Goal: Transaction & Acquisition: Purchase product/service

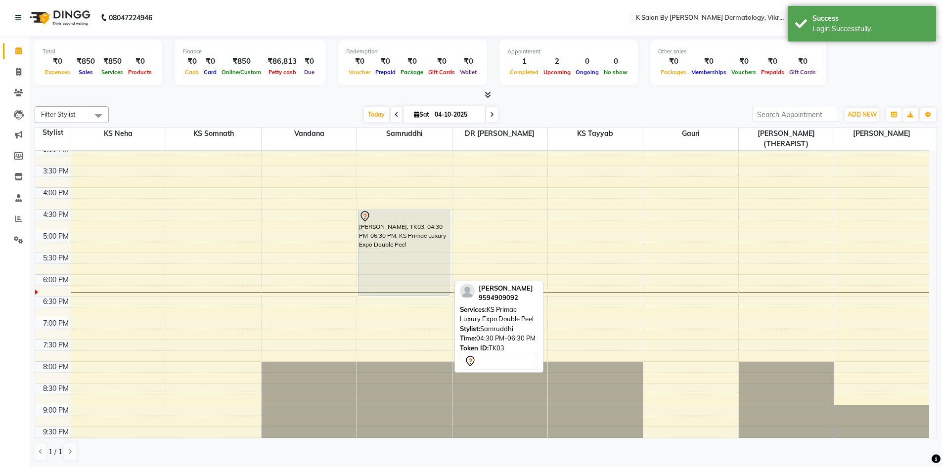
scroll to position [0, 0]
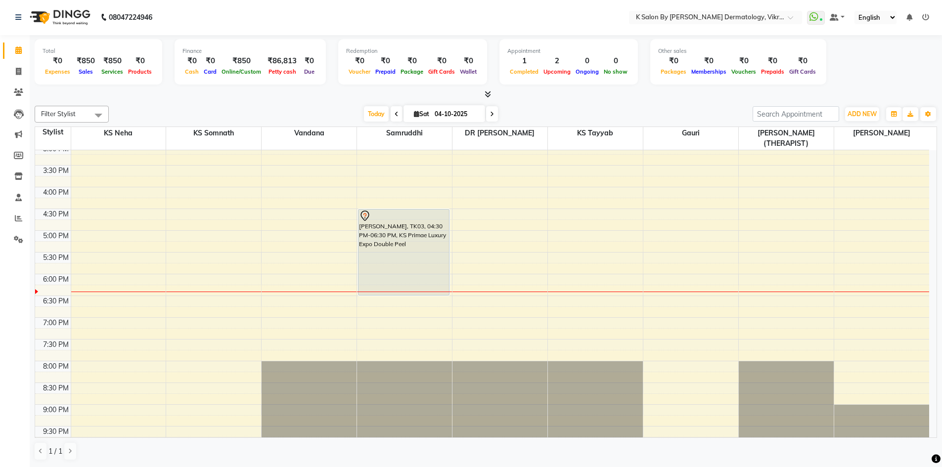
click at [887, 335] on div "10:00 AM 10:30 AM 11:00 AM 11:30 AM 12:00 PM 12:30 PM 1:00 PM 1:30 PM 2:00 PM 2…" at bounding box center [482, 187] width 894 height 522
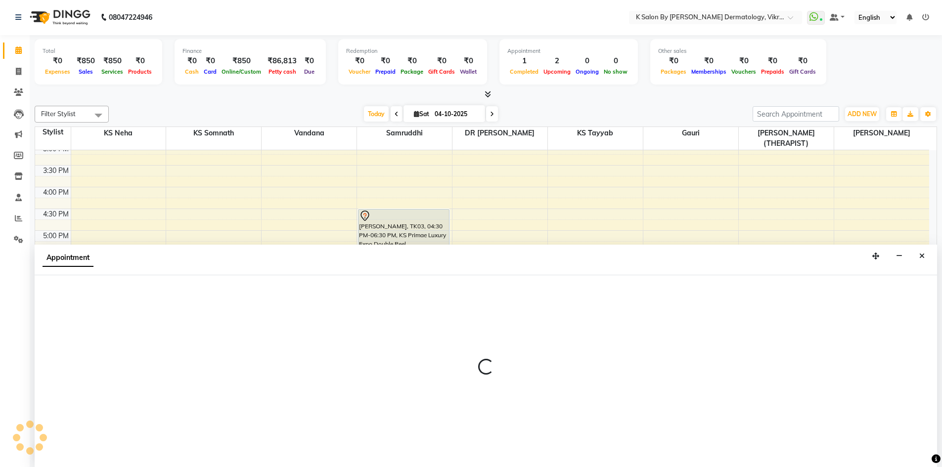
select select "88920"
select select "1170"
select select "tentative"
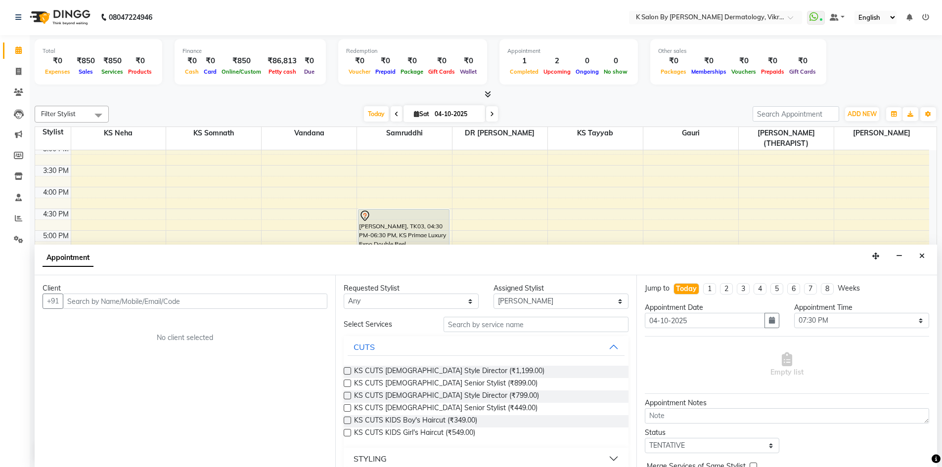
click at [219, 300] on input "text" at bounding box center [195, 301] width 265 height 15
click at [647, 214] on div "10:00 AM 10:30 AM 11:00 AM 11:30 AM 12:00 PM 12:30 PM 1:00 PM 1:30 PM 2:00 PM 2…" at bounding box center [482, 187] width 894 height 522
click at [893, 260] on button "button" at bounding box center [898, 256] width 15 height 15
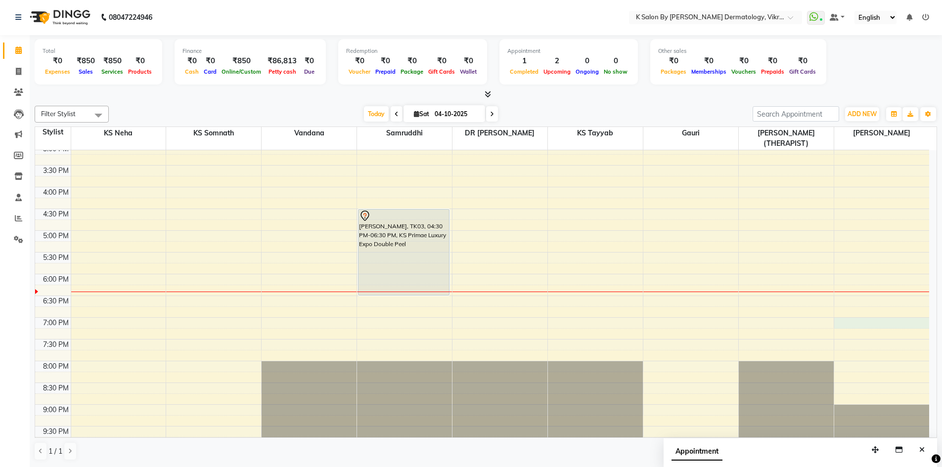
click at [884, 312] on div "10:00 AM 10:30 AM 11:00 AM 11:30 AM 12:00 PM 12:30 PM 1:00 PM 1:30 PM 2:00 PM 2…" at bounding box center [482, 187] width 894 height 522
select select "88920"
select select "1140"
select select "tentative"
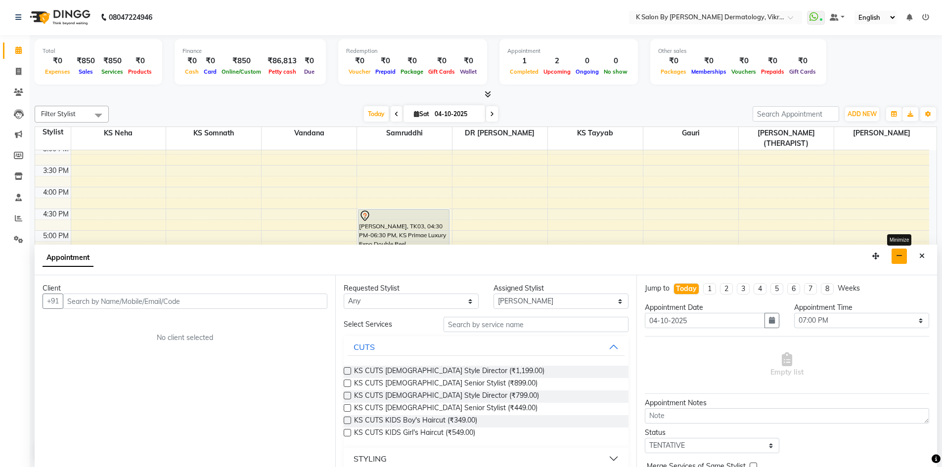
click at [903, 254] on button "button" at bounding box center [898, 256] width 15 height 15
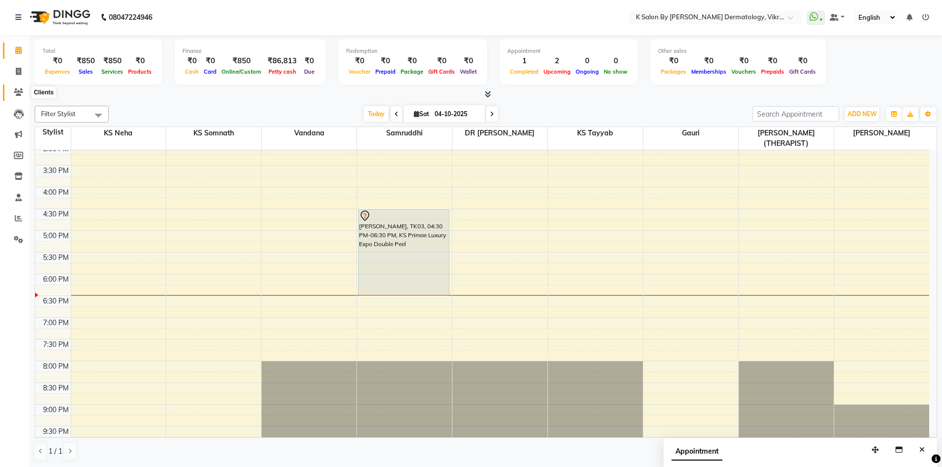
click at [21, 89] on icon at bounding box center [18, 92] width 9 height 7
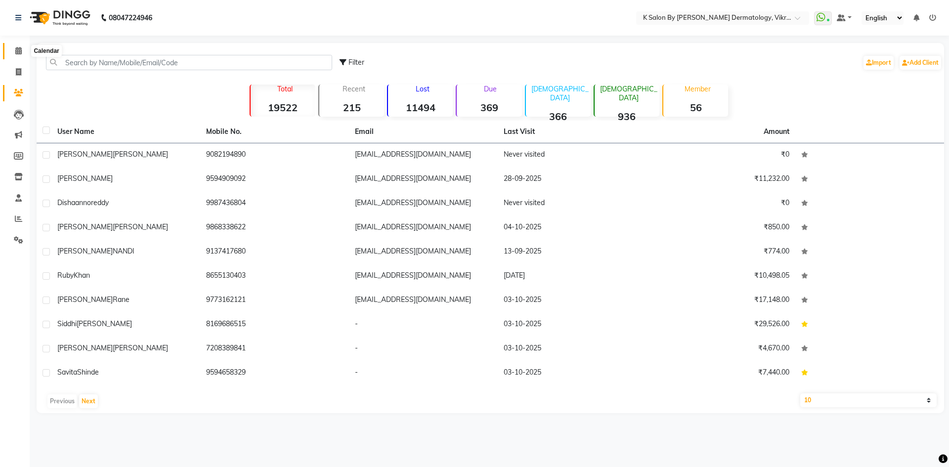
click at [16, 51] on icon at bounding box center [18, 50] width 6 height 7
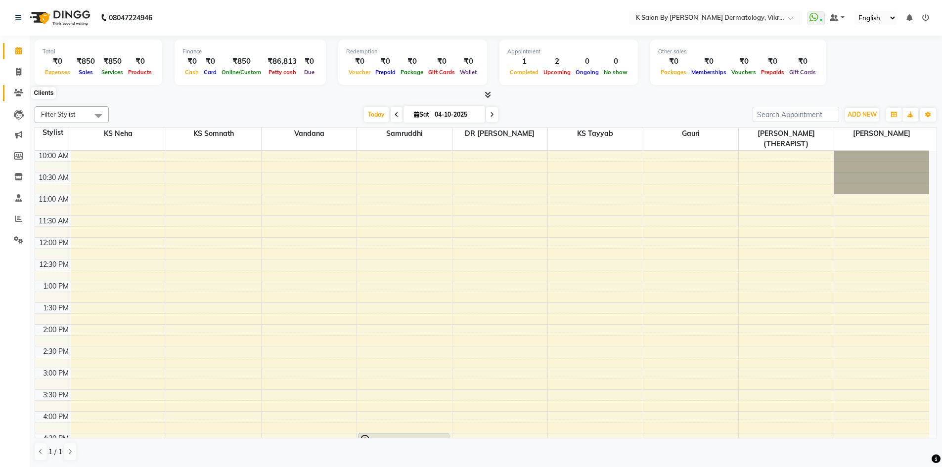
click at [13, 91] on span at bounding box center [18, 93] width 17 height 11
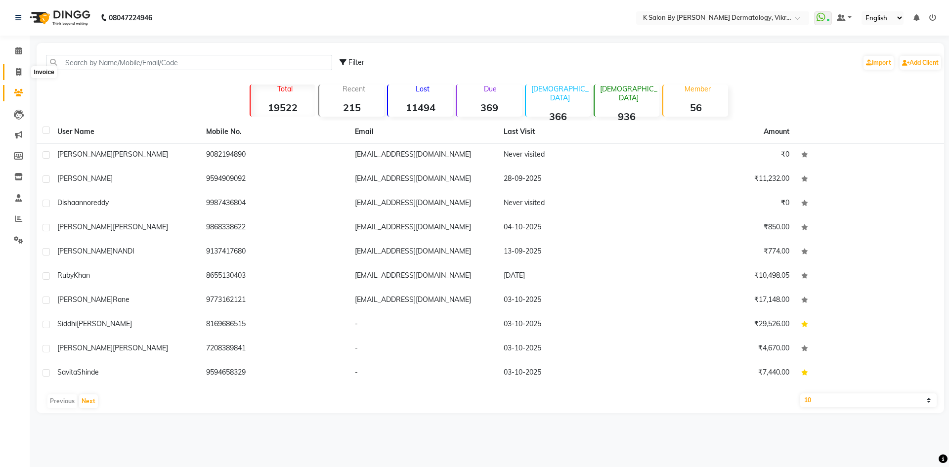
click at [22, 69] on span at bounding box center [18, 72] width 17 height 11
select select "6798"
select select "service"
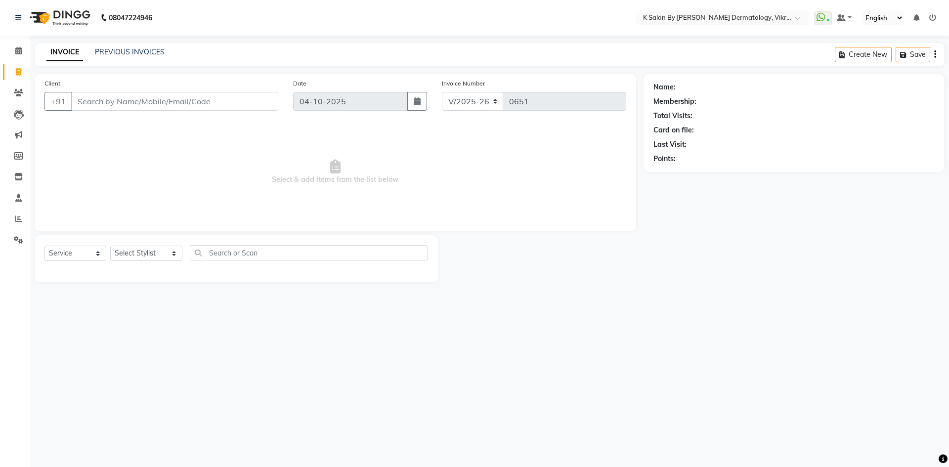
click at [171, 107] on input "Client" at bounding box center [174, 101] width 207 height 19
click at [16, 49] on icon at bounding box center [18, 50] width 6 height 7
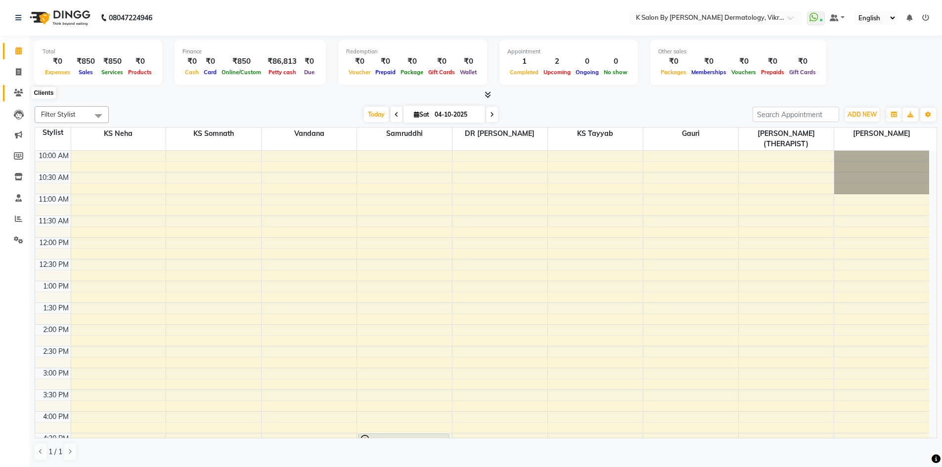
click at [18, 89] on icon at bounding box center [18, 92] width 9 height 7
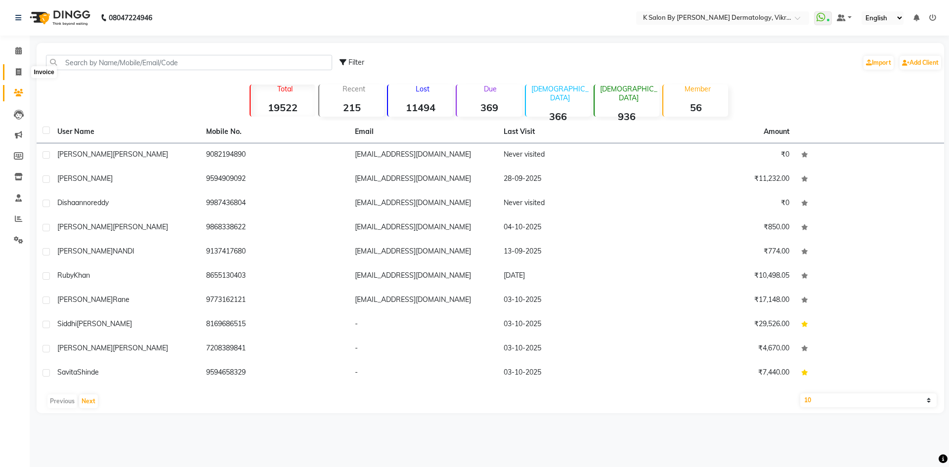
click at [19, 74] on icon at bounding box center [18, 71] width 5 height 7
select select "6798"
select select "service"
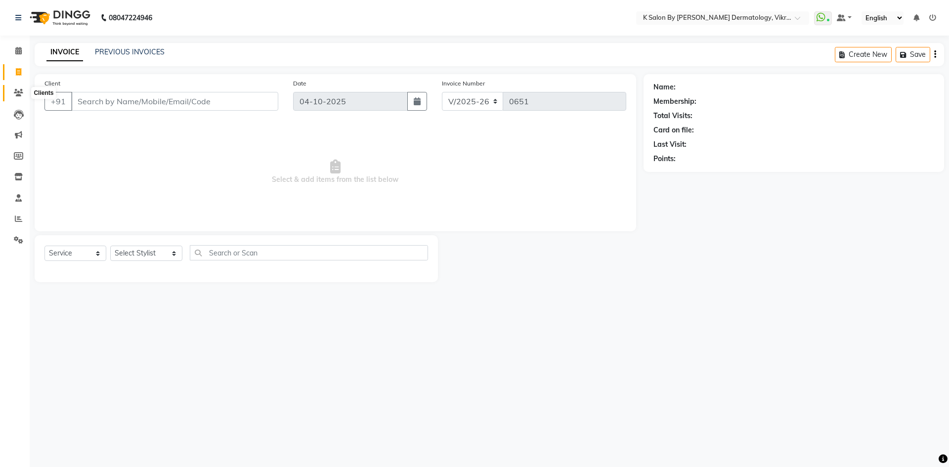
click at [14, 91] on icon at bounding box center [18, 92] width 9 height 7
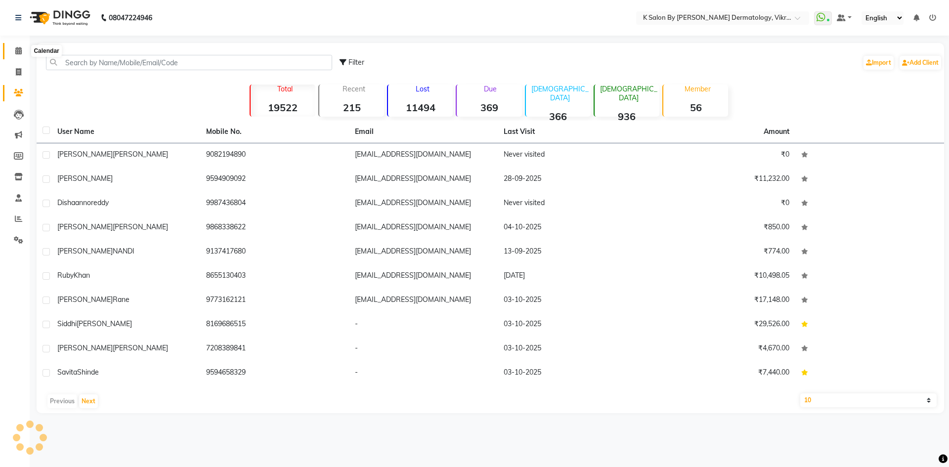
click at [19, 51] on icon at bounding box center [18, 50] width 6 height 7
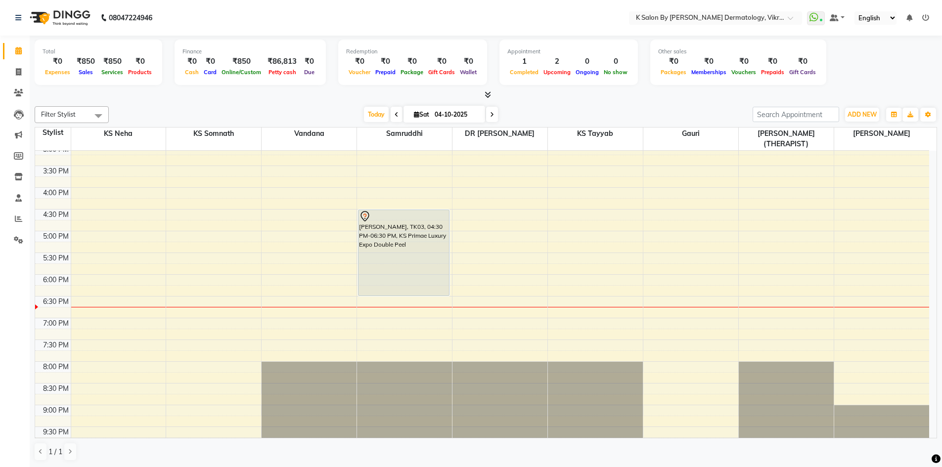
scroll to position [0, 0]
click at [891, 270] on div "10:00 AM 10:30 AM 11:00 AM 11:30 AM 12:00 PM 12:30 PM 1:00 PM 1:30 PM 2:00 PM 2…" at bounding box center [482, 187] width 894 height 522
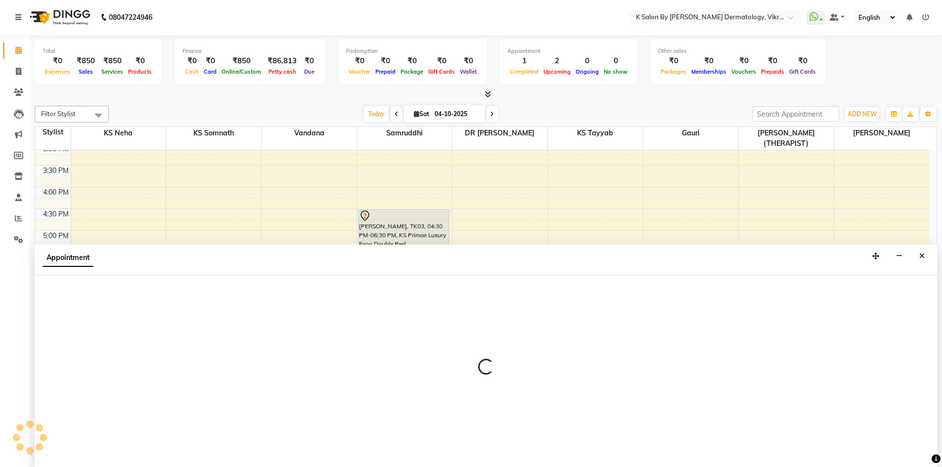
select select "88920"
select select "1080"
select select "tentative"
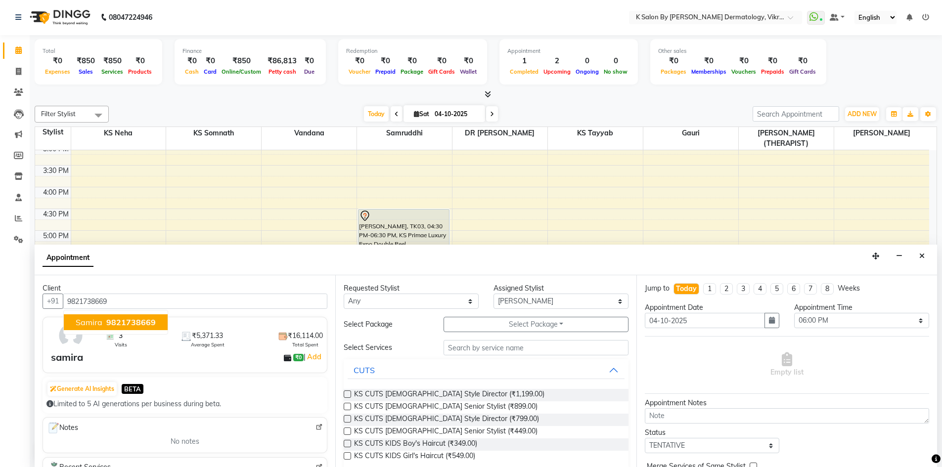
click at [146, 319] on span "9821738669" at bounding box center [130, 322] width 49 height 10
type input "9821738669"
click at [423, 301] on select "Any DR [PERSON_NAME] KS Neha KS Somnath KS [PERSON_NAME] [PERSON_NAME](THERAPIS…" at bounding box center [411, 301] width 135 height 15
select select "88920"
click at [344, 294] on select "Any DR [PERSON_NAME] KS Neha KS Somnath KS [PERSON_NAME] [PERSON_NAME](THERAPIS…" at bounding box center [411, 301] width 135 height 15
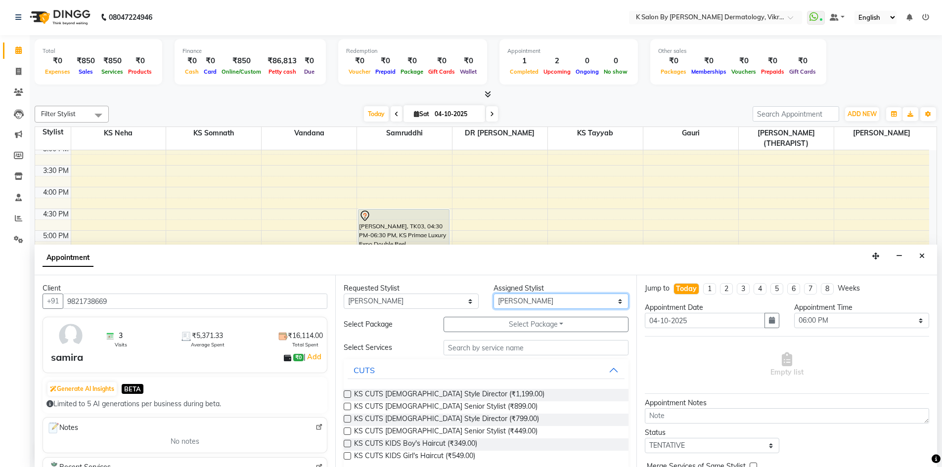
click at [527, 299] on select "Select DR [PERSON_NAME] KS Neha KS Somnath KS [PERSON_NAME] [PERSON_NAME](THERA…" at bounding box center [560, 301] width 135 height 15
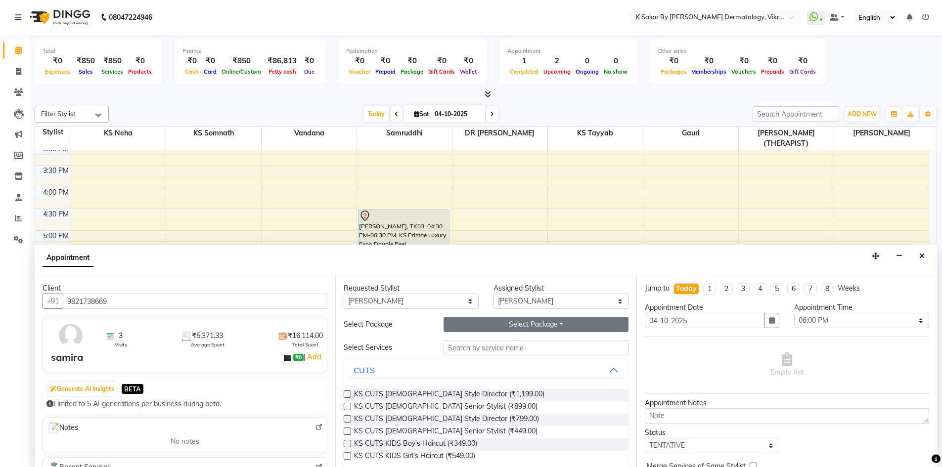
click at [510, 325] on button "Select Package Toggle Dropdown" at bounding box center [536, 324] width 185 height 15
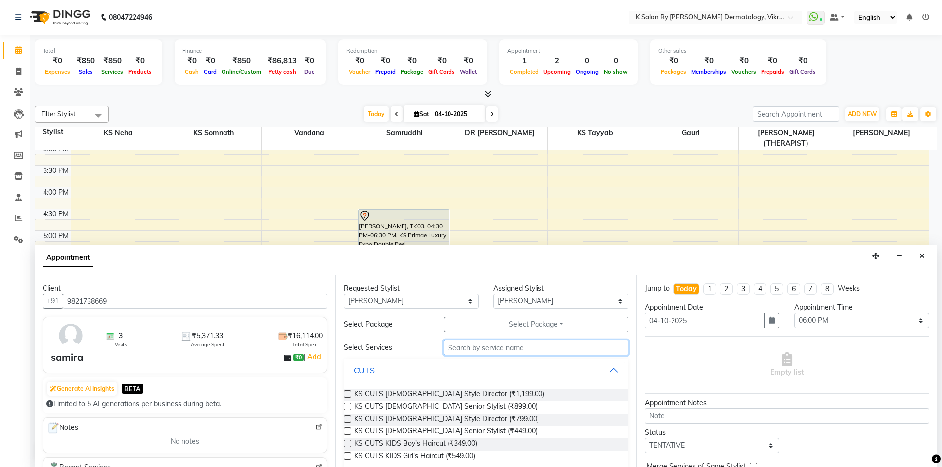
click at [497, 346] on input "text" at bounding box center [536, 347] width 185 height 15
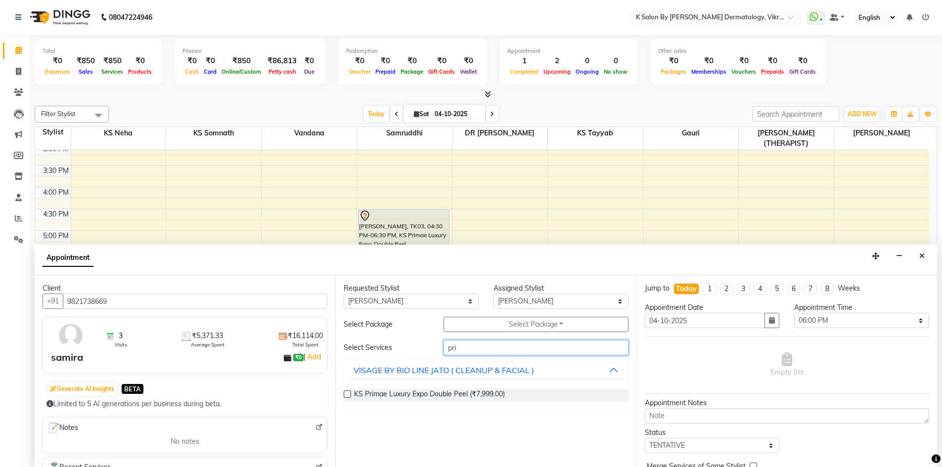
type input "pri"
click at [350, 396] on label at bounding box center [347, 394] width 7 height 7
click at [350, 396] on input "checkbox" at bounding box center [347, 395] width 6 height 6
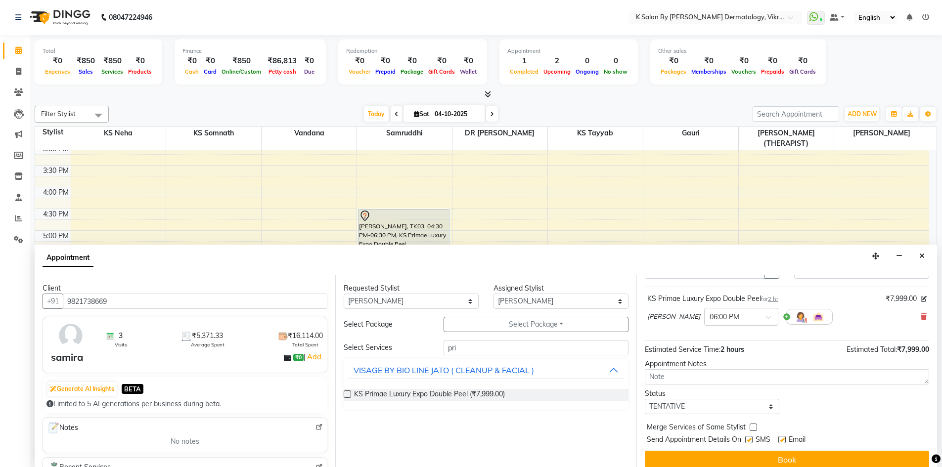
scroll to position [0, 0]
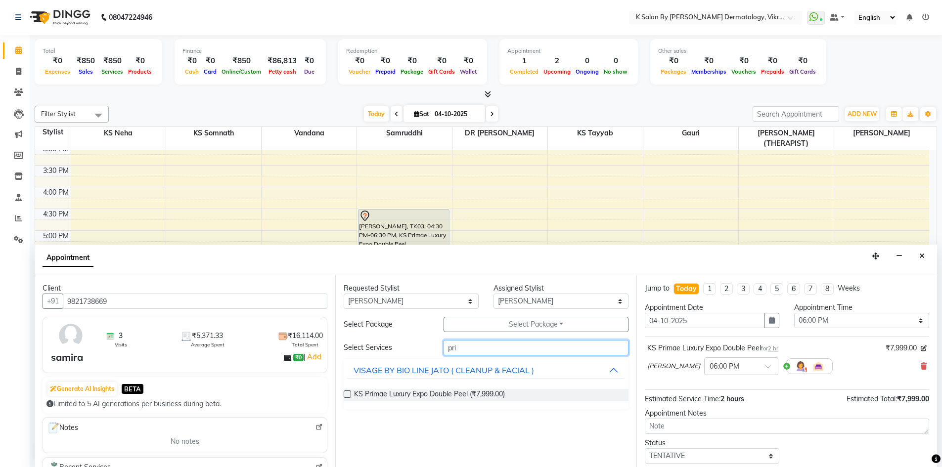
click at [464, 351] on input "pri" at bounding box center [536, 347] width 185 height 15
click at [346, 396] on label at bounding box center [347, 394] width 7 height 7
click at [346, 396] on input "checkbox" at bounding box center [347, 395] width 6 height 6
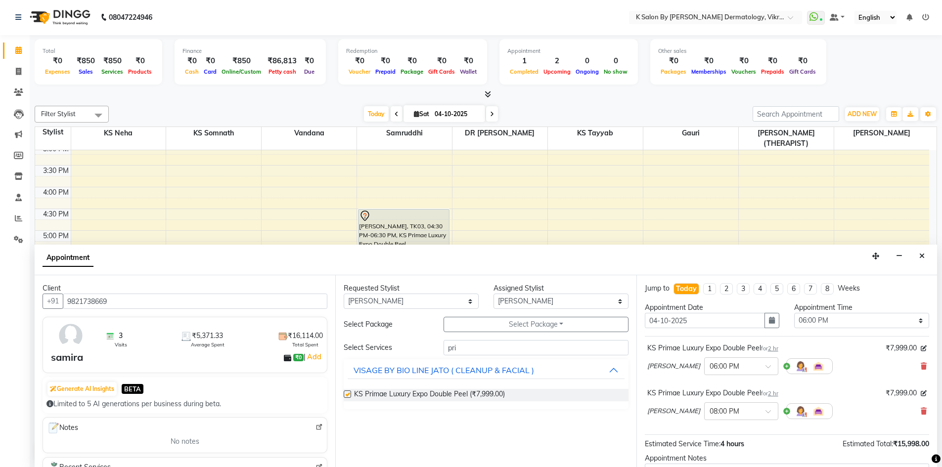
checkbox input "false"
click at [858, 321] on select "Select 11:00 AM 11:15 AM 11:30 AM 11:45 AM 12:00 PM 12:15 PM 12:30 PM 12:45 PM …" at bounding box center [861, 320] width 135 height 15
click at [794, 313] on select "Select 11:00 AM 11:15 AM 11:30 AM 11:45 AM 12:00 PM 12:15 PM 12:30 PM 12:45 PM …" at bounding box center [861, 320] width 135 height 15
click at [22, 74] on span at bounding box center [18, 71] width 17 height 11
select select "service"
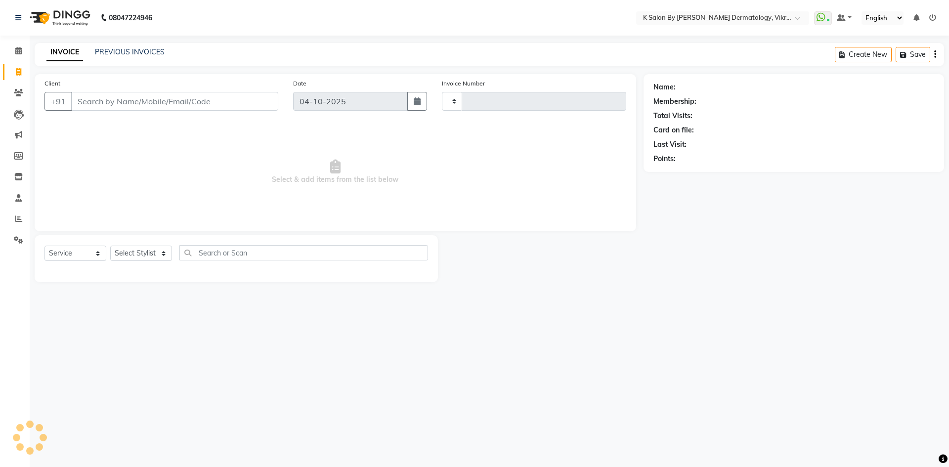
click at [101, 103] on input "Client" at bounding box center [174, 101] width 207 height 19
type input "0651"
select select "6798"
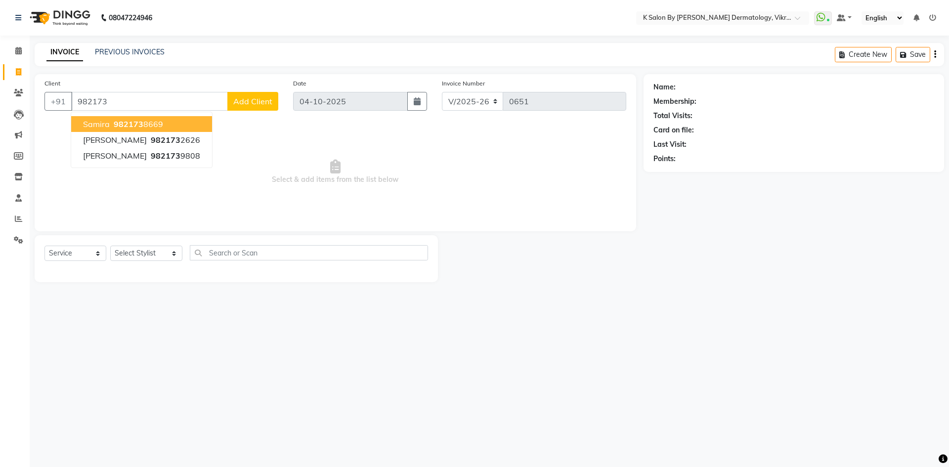
click at [119, 124] on span "982173" at bounding box center [129, 124] width 30 height 10
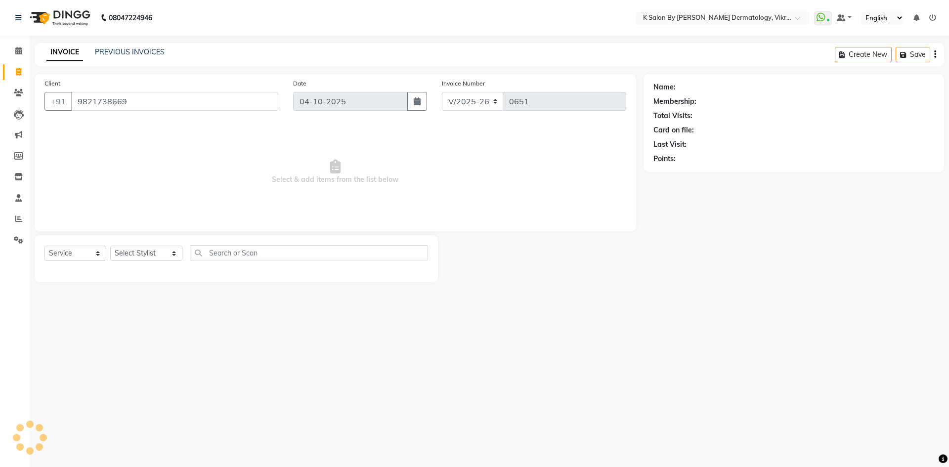
type input "9821738669"
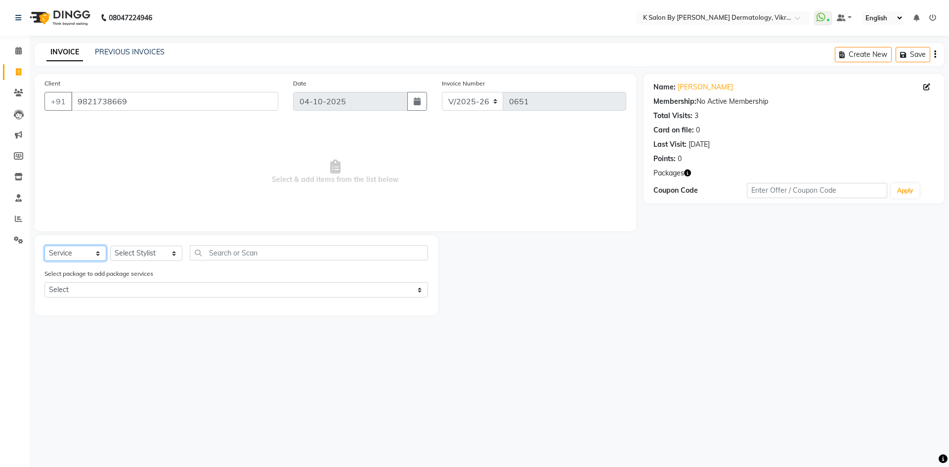
click at [62, 250] on select "Select Service Product Membership Package Voucher Prepaid Gift Card" at bounding box center [75, 253] width 62 height 15
click at [44, 246] on select "Select Service Product Membership Package Voucher Prepaid Gift Card" at bounding box center [75, 253] width 62 height 15
click at [133, 250] on select "Select Stylist DR [PERSON_NAME] KS Neha KS Somnath KS Tayyab k suraj Manager [P…" at bounding box center [146, 253] width 72 height 15
select select "88920"
click at [110, 246] on select "Select Stylist DR [PERSON_NAME] KS Neha KS Somnath KS Tayyab k suraj Manager [P…" at bounding box center [146, 253] width 72 height 15
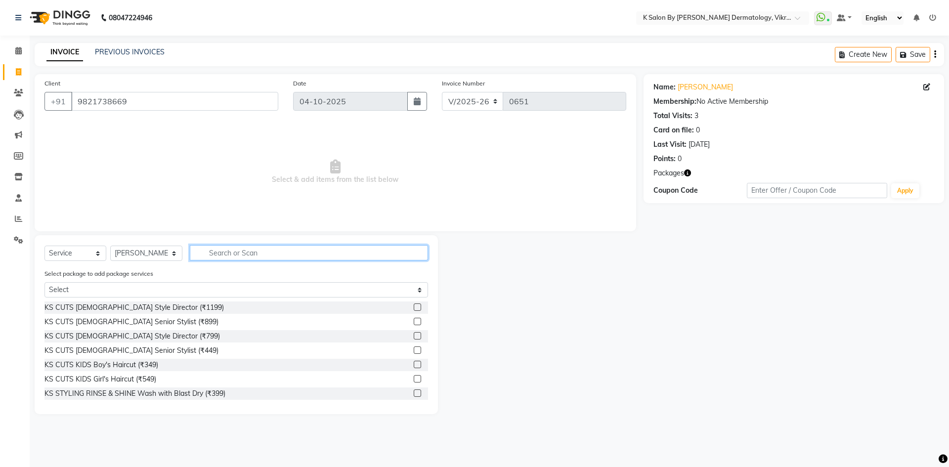
click at [230, 254] on input "text" at bounding box center [309, 252] width 238 height 15
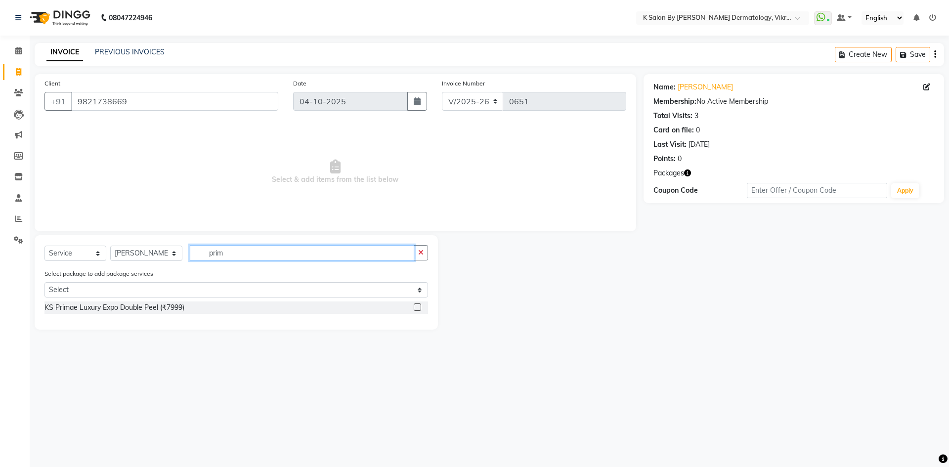
type input "prim"
click at [196, 305] on div "KS Primae Luxury Expo Double Peel (₹7999)" at bounding box center [236, 308] width 384 height 12
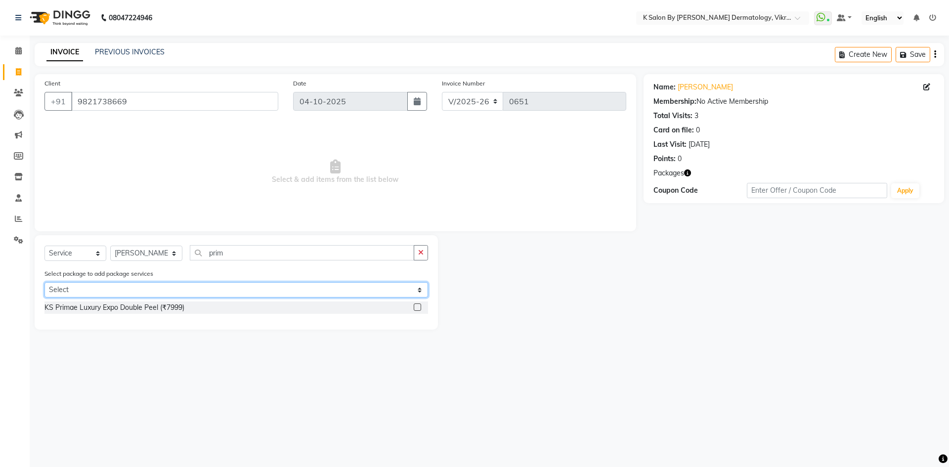
click at [196, 293] on select "Select Swedish Massage 60Mins (10+2 Sessions)" at bounding box center [236, 289] width 384 height 15
click at [206, 289] on select "Select Swedish Massage 60Mins (10+2 Sessions)" at bounding box center [236, 289] width 384 height 15
click at [417, 308] on label at bounding box center [417, 307] width 7 height 7
click at [417, 308] on input "checkbox" at bounding box center [417, 308] width 6 height 6
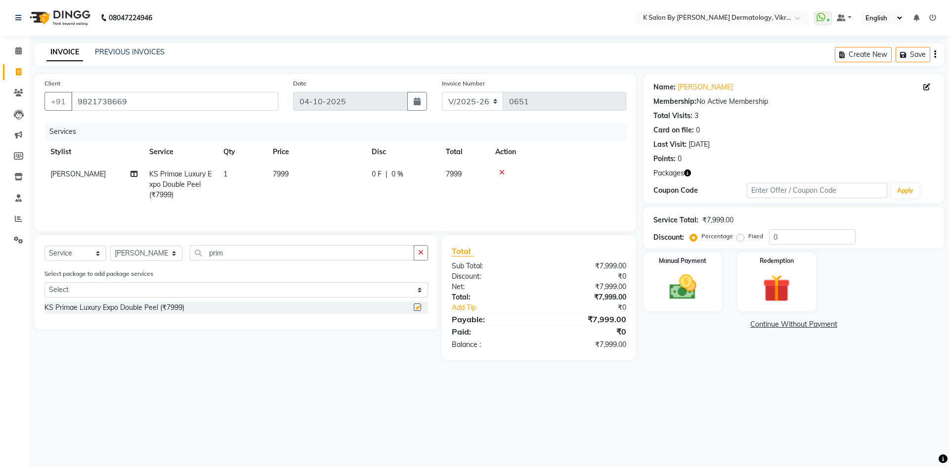
checkbox input "false"
click at [285, 175] on span "7999" at bounding box center [281, 174] width 16 height 9
select select "88920"
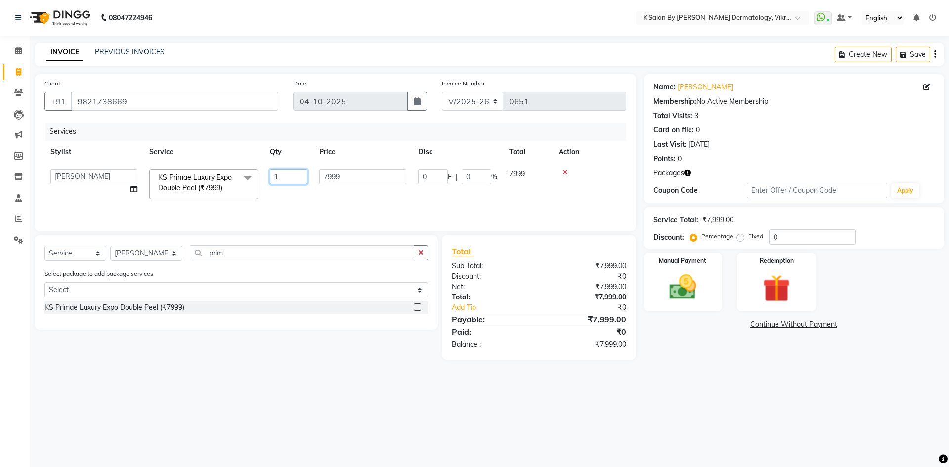
click at [285, 175] on input "1" at bounding box center [289, 176] width 38 height 15
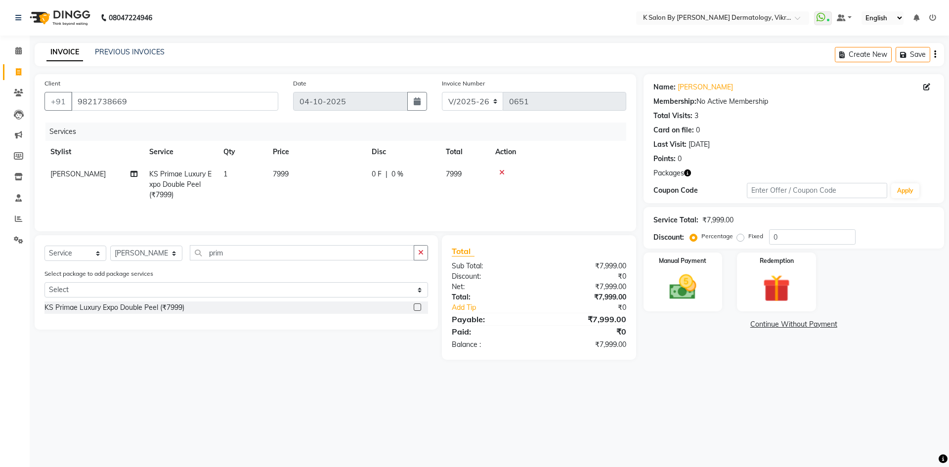
click at [283, 171] on span "7999" at bounding box center [281, 174] width 16 height 9
select select "88920"
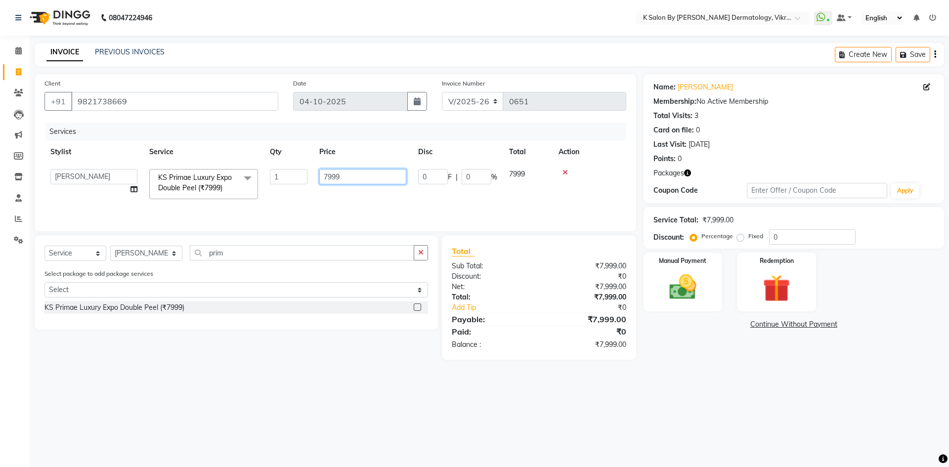
drag, startPoint x: 347, startPoint y: 175, endPoint x: 323, endPoint y: 182, distance: 24.4
click at [324, 182] on input "7999" at bounding box center [362, 176] width 87 height 15
type input "6090"
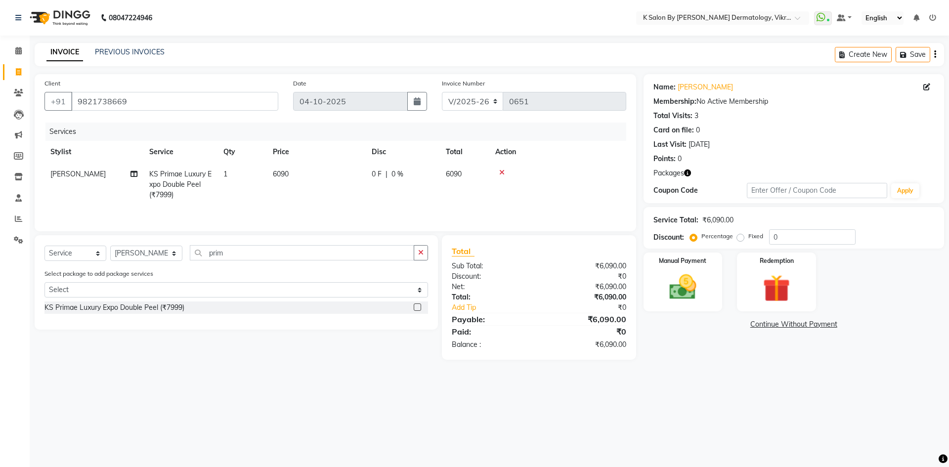
click at [520, 177] on tr "[PERSON_NAME] KS Primae Luxury Expo Double Peel (₹7999) 1 6090 0 F | 0 % 6090" at bounding box center [335, 184] width 582 height 43
click at [693, 275] on img at bounding box center [683, 287] width 46 height 33
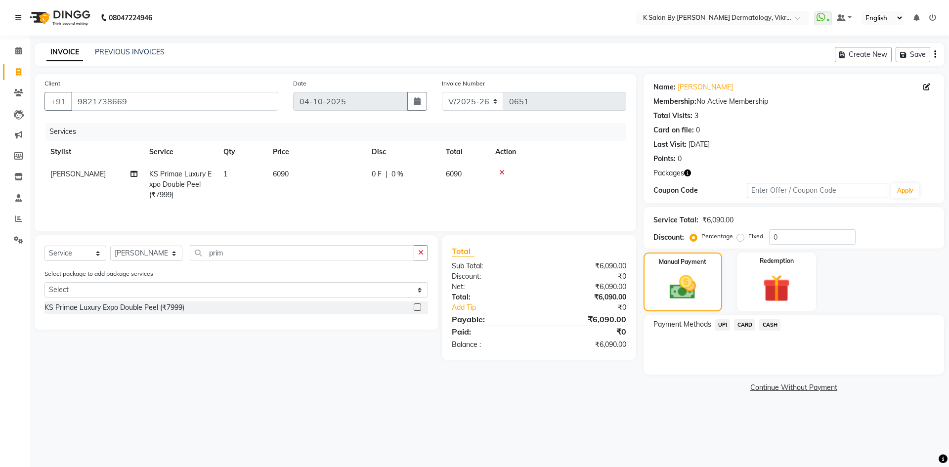
click at [725, 323] on span "UPI" at bounding box center [722, 324] width 15 height 11
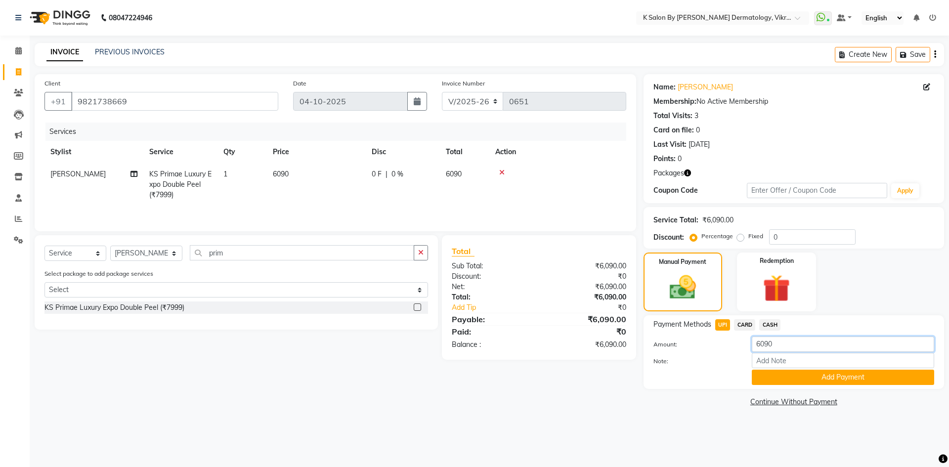
drag, startPoint x: 779, startPoint y: 347, endPoint x: 475, endPoint y: 386, distance: 307.1
click at [475, 386] on div "Client [PHONE_NUMBER] Date [DATE] Invoice Number V/2025 V/[PHONE_NUMBER] Servic…" at bounding box center [489, 241] width 925 height 335
click at [776, 359] on input "Note:" at bounding box center [843, 360] width 182 height 15
click at [690, 417] on main "INVOICE PREVIOUS INVOICES Create New Save Client [PHONE_NUMBER] Date [DATE] Inv…" at bounding box center [490, 233] width 920 height 381
click at [796, 378] on button "Add Payment" at bounding box center [843, 377] width 182 height 15
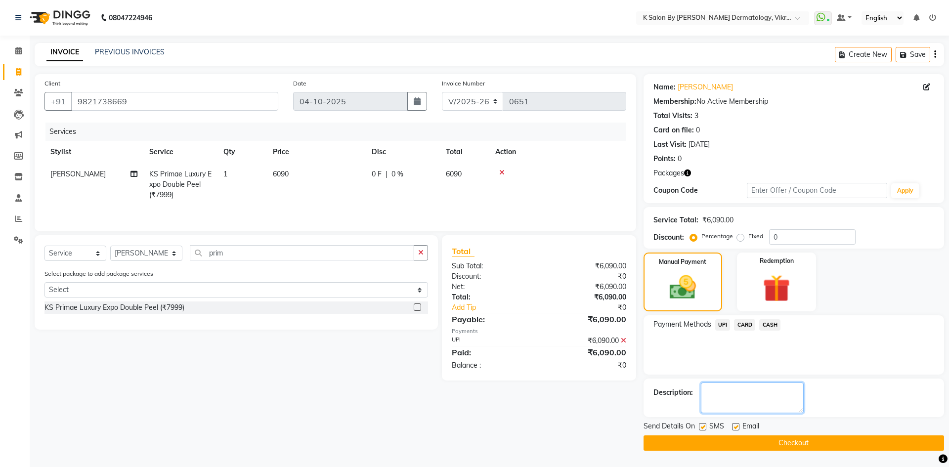
click at [751, 397] on textarea at bounding box center [752, 398] width 103 height 31
click at [750, 438] on button "Checkout" at bounding box center [794, 443] width 301 height 15
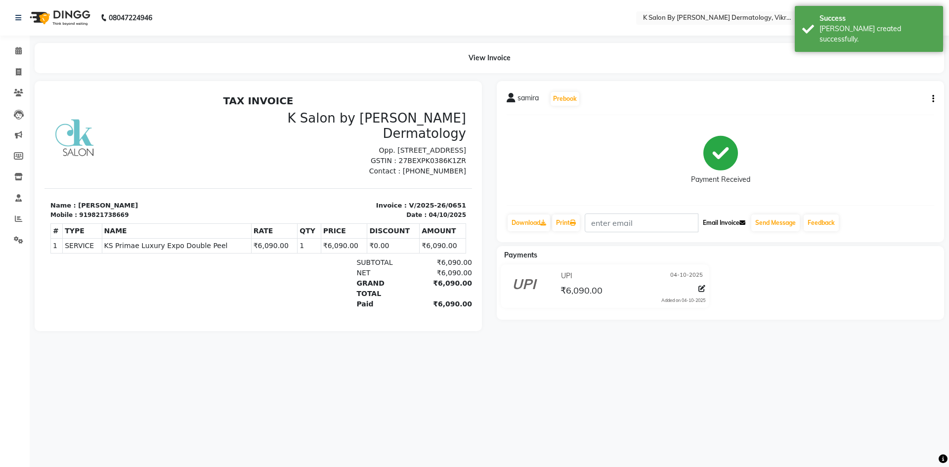
click at [734, 224] on button "Email Invoice" at bounding box center [724, 223] width 50 height 17
click at [645, 226] on input "text" at bounding box center [642, 223] width 114 height 19
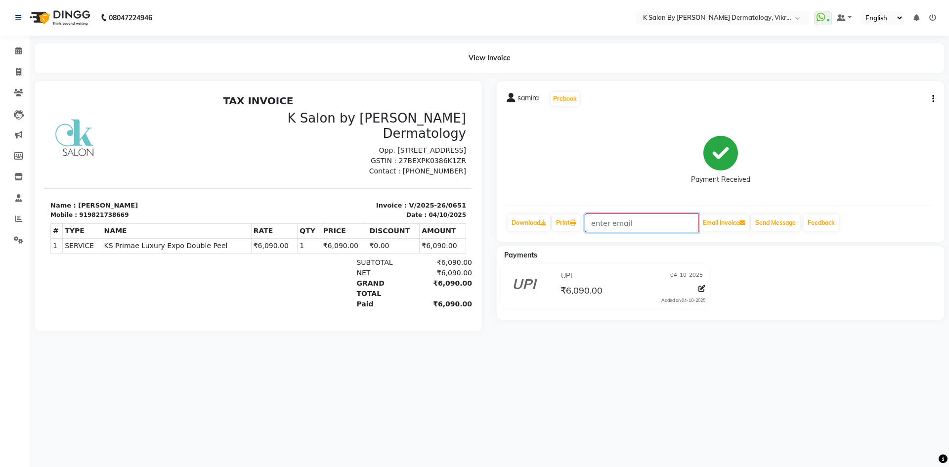
click at [655, 227] on input "text" at bounding box center [642, 223] width 114 height 19
type input "[EMAIL_ADDRESS][DOMAIN_NAME]"
click at [716, 223] on button "Email Invoice" at bounding box center [724, 223] width 50 height 17
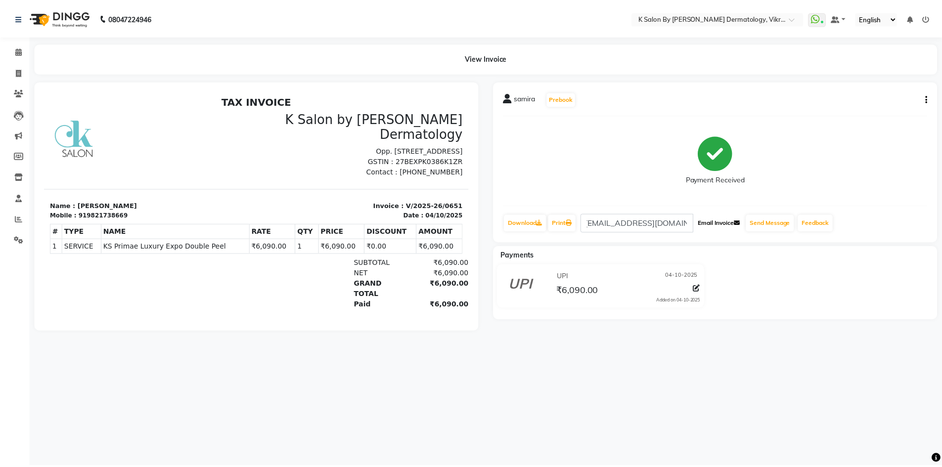
scroll to position [0, 0]
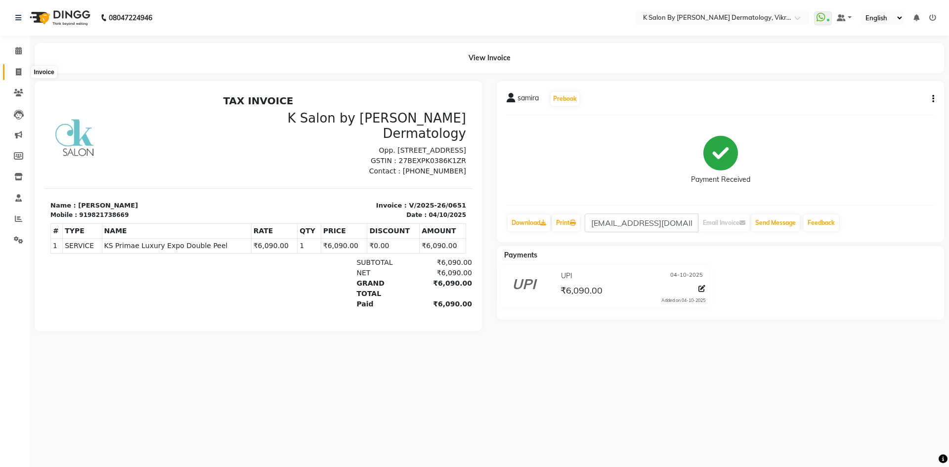
click at [24, 68] on span at bounding box center [18, 72] width 17 height 11
select select "service"
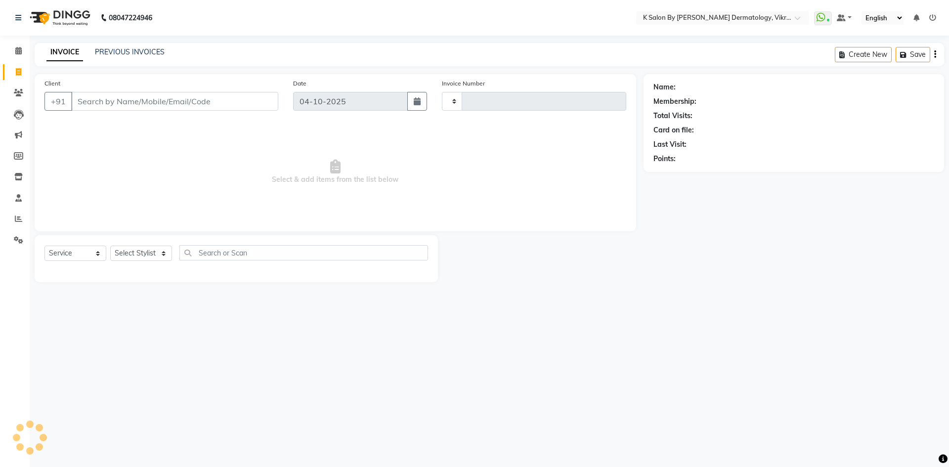
type input "0652"
click at [98, 105] on input "Client" at bounding box center [174, 101] width 207 height 19
select select "6798"
click at [20, 49] on icon at bounding box center [18, 50] width 6 height 7
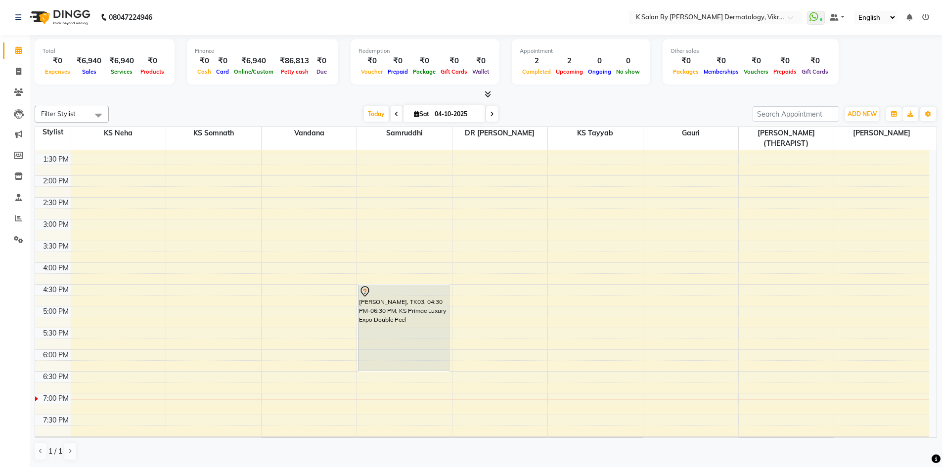
scroll to position [224, 0]
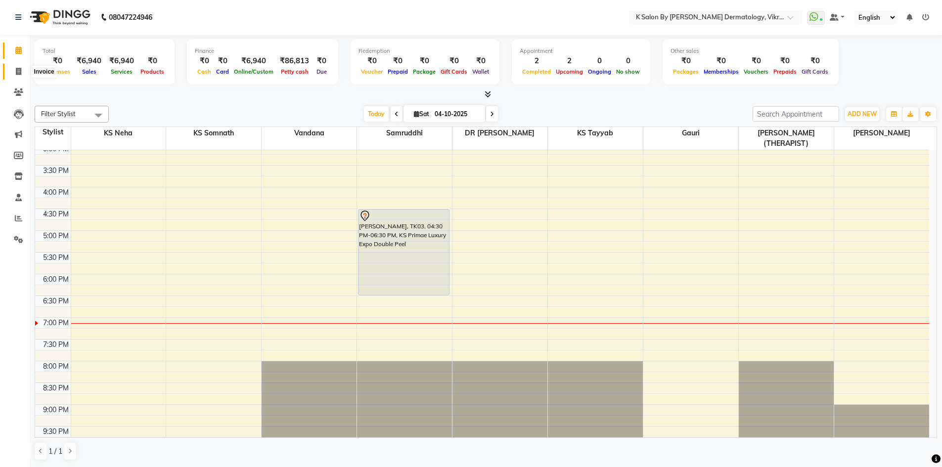
click at [18, 72] on icon at bounding box center [18, 71] width 5 height 7
select select "6798"
select select "service"
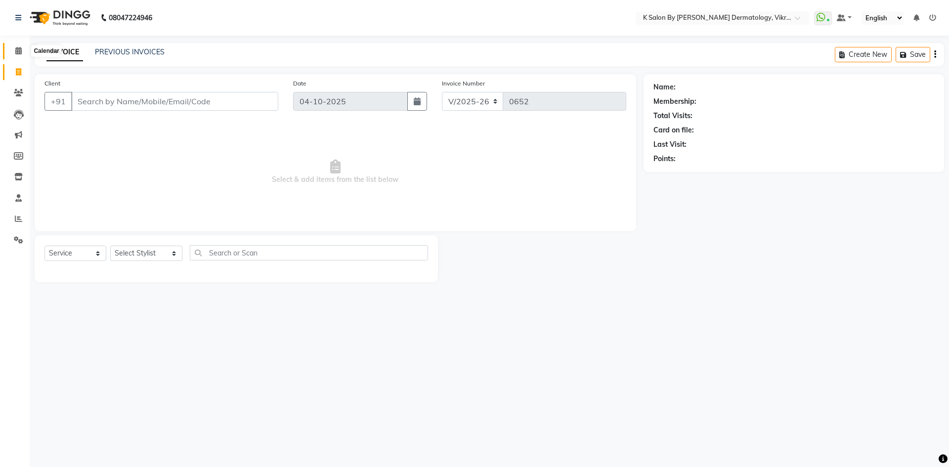
click at [18, 52] on icon at bounding box center [18, 50] width 6 height 7
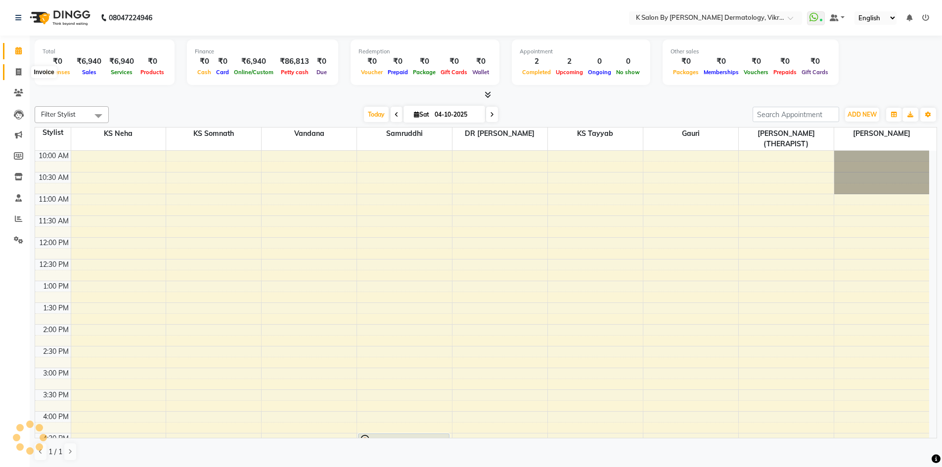
click at [17, 73] on icon at bounding box center [18, 71] width 5 height 7
select select "6798"
select select "service"
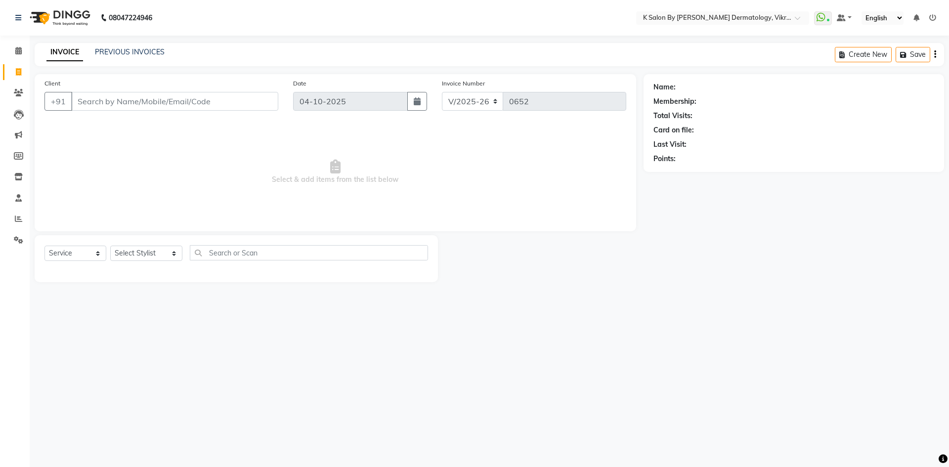
click at [101, 103] on input "Client" at bounding box center [174, 101] width 207 height 19
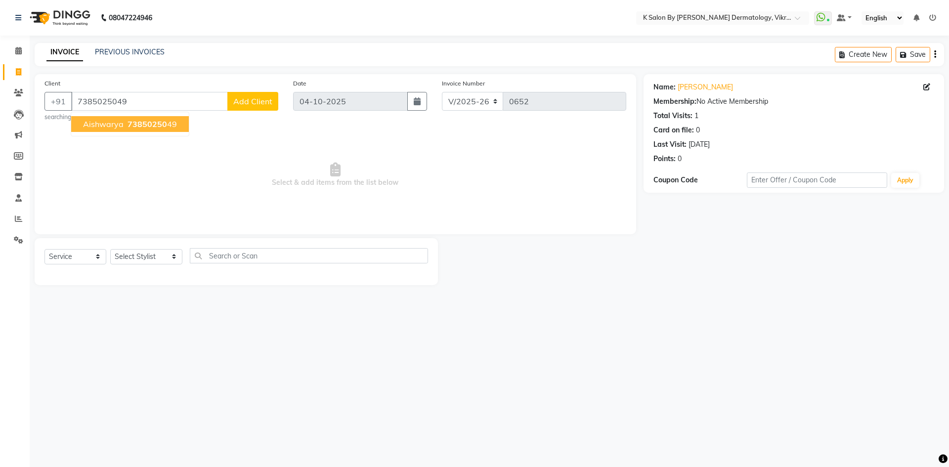
click at [118, 124] on span "aishwarya" at bounding box center [103, 124] width 41 height 10
click at [140, 104] on input "7385025049" at bounding box center [174, 101] width 207 height 19
click at [139, 108] on input "7385025049" at bounding box center [174, 101] width 207 height 19
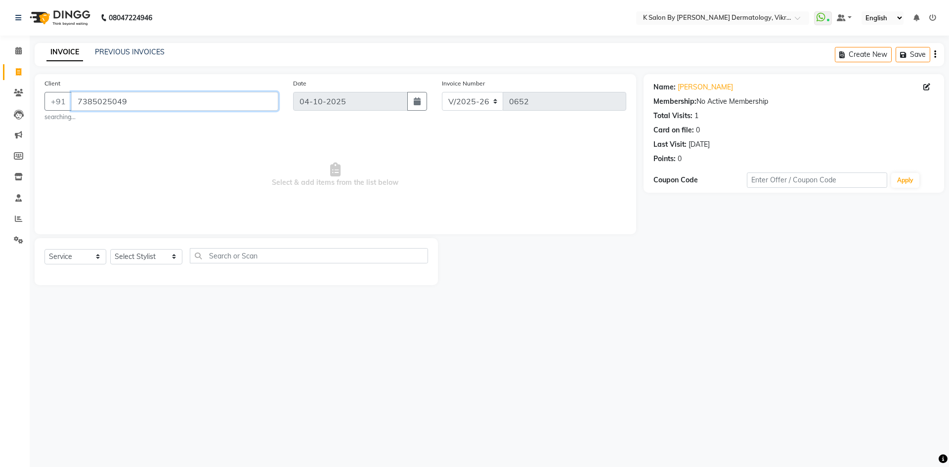
click at [139, 108] on input "7385025049" at bounding box center [174, 101] width 207 height 19
drag, startPoint x: 131, startPoint y: 104, endPoint x: 44, endPoint y: 122, distance: 89.4
click at [1, 100] on app-home "08047224946 Select Location × K Salon By [PERSON_NAME] Dermatology, Vikroli Wha…" at bounding box center [474, 150] width 949 height 300
click at [137, 102] on input "7385025049" at bounding box center [174, 101] width 207 height 19
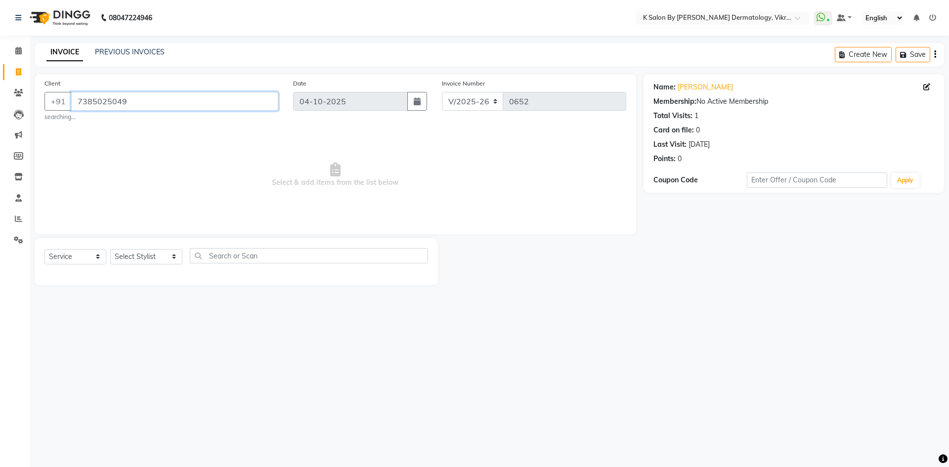
click at [137, 102] on input "7385025049" at bounding box center [174, 101] width 207 height 19
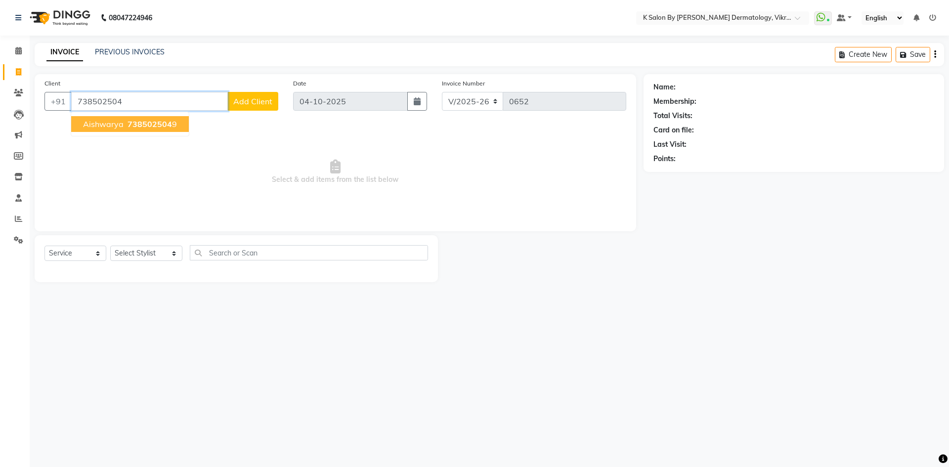
type input "7385025049"
click at [158, 125] on span "738502504" at bounding box center [150, 124] width 44 height 10
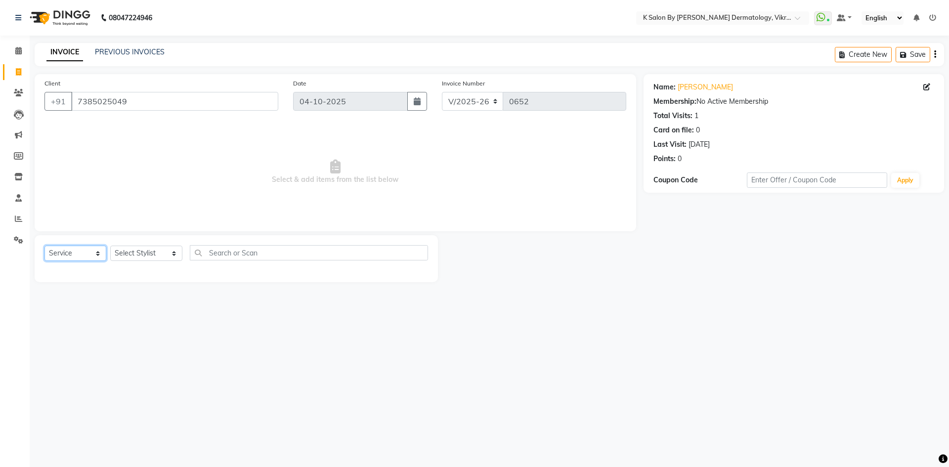
click at [91, 254] on select "Select Service Product Membership Package Voucher Prepaid Gift Card" at bounding box center [75, 253] width 62 height 15
click at [44, 246] on select "Select Service Product Membership Package Voucher Prepaid Gift Card" at bounding box center [75, 253] width 62 height 15
click at [130, 254] on select "Select Stylist DR [PERSON_NAME] KS Neha KS Somnath KS Tayyab k suraj Manager [P…" at bounding box center [146, 253] width 72 height 15
select select "55332"
click at [110, 246] on select "Select Stylist DR [PERSON_NAME] KS Neha KS Somnath KS Tayyab k suraj Manager [P…" at bounding box center [146, 253] width 72 height 15
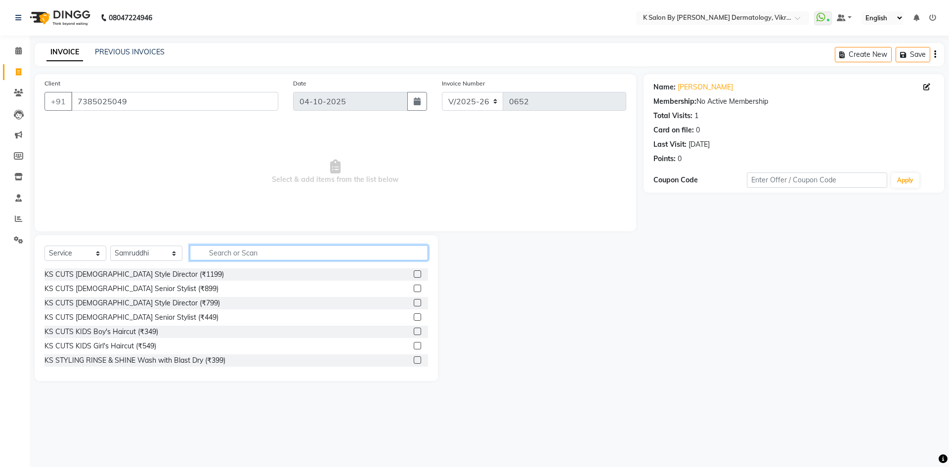
click at [231, 253] on input "text" at bounding box center [309, 252] width 238 height 15
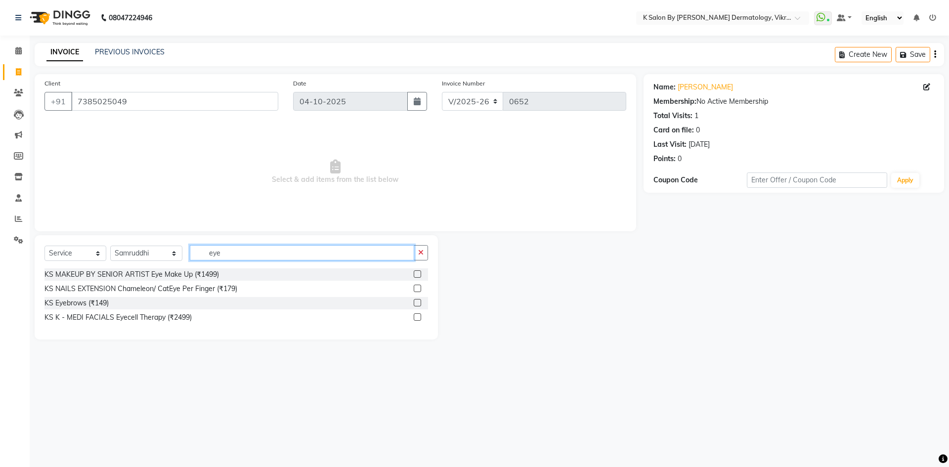
type input "eye"
click at [417, 303] on label at bounding box center [417, 302] width 7 height 7
click at [417, 303] on input "checkbox" at bounding box center [417, 303] width 6 height 6
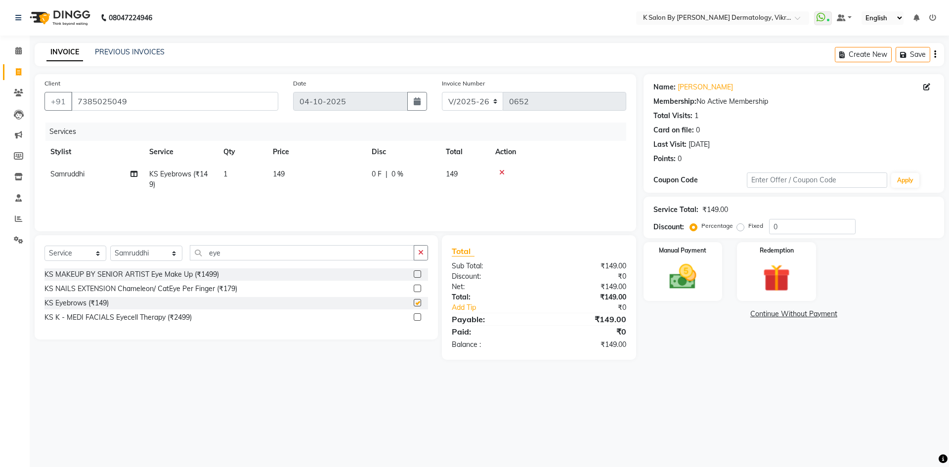
checkbox input "false"
click at [284, 171] on span "149" at bounding box center [279, 174] width 12 height 9
select select "55332"
click at [283, 173] on span "149" at bounding box center [279, 174] width 12 height 9
select select "55332"
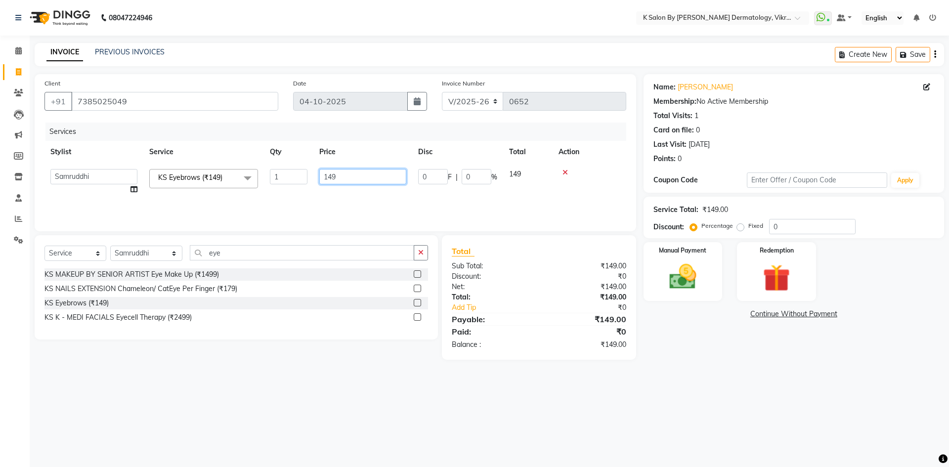
drag, startPoint x: 329, startPoint y: 173, endPoint x: 342, endPoint y: 174, distance: 12.9
click at [342, 174] on input "149" at bounding box center [362, 176] width 87 height 15
type input "1"
type input "84"
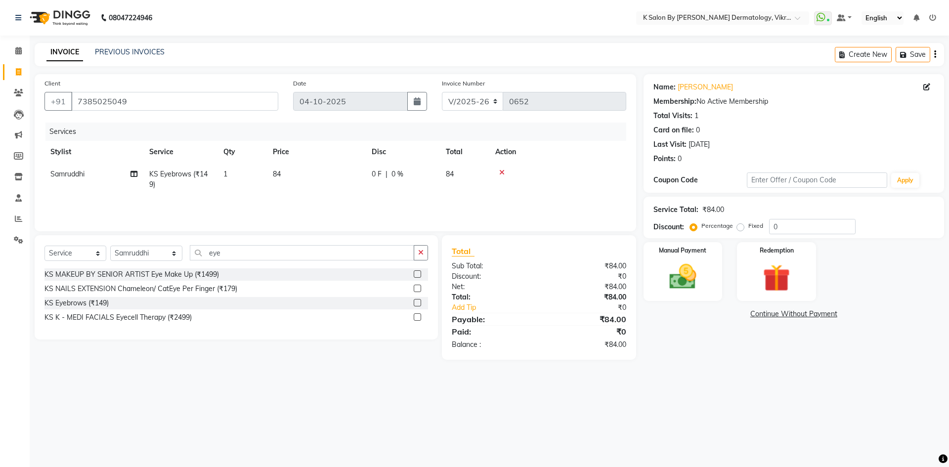
click at [480, 188] on tr "Samruddhi KS Eyebrows (₹149) 1 84 0 F | 0 % 84" at bounding box center [335, 179] width 582 height 33
click at [677, 269] on img at bounding box center [683, 277] width 46 height 33
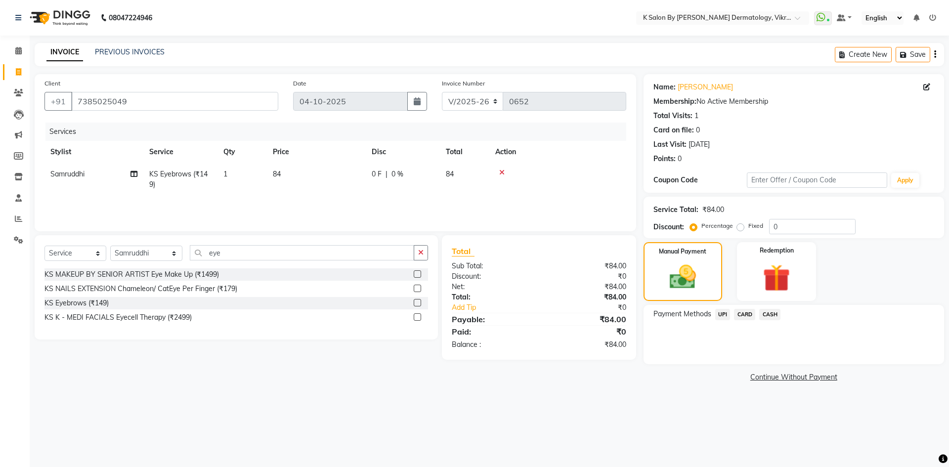
click at [725, 313] on span "UPI" at bounding box center [722, 314] width 15 height 11
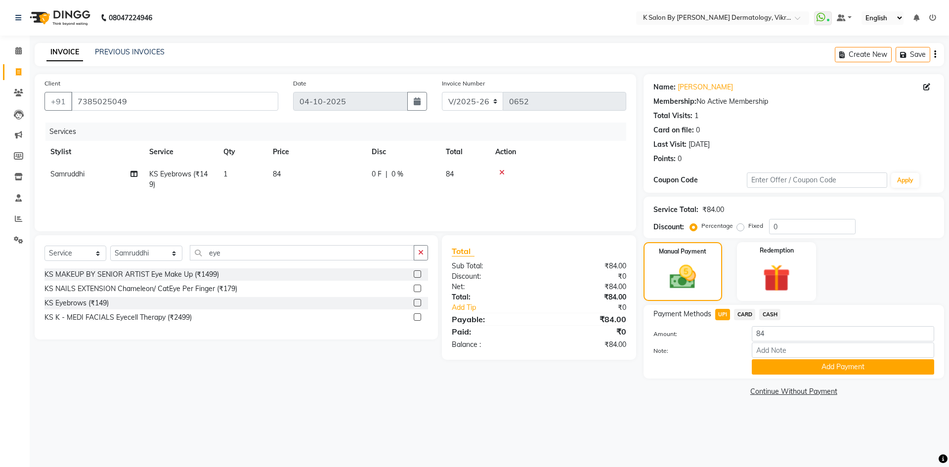
click at [416, 303] on label at bounding box center [417, 302] width 7 height 7
click at [416, 303] on input "checkbox" at bounding box center [417, 303] width 6 height 6
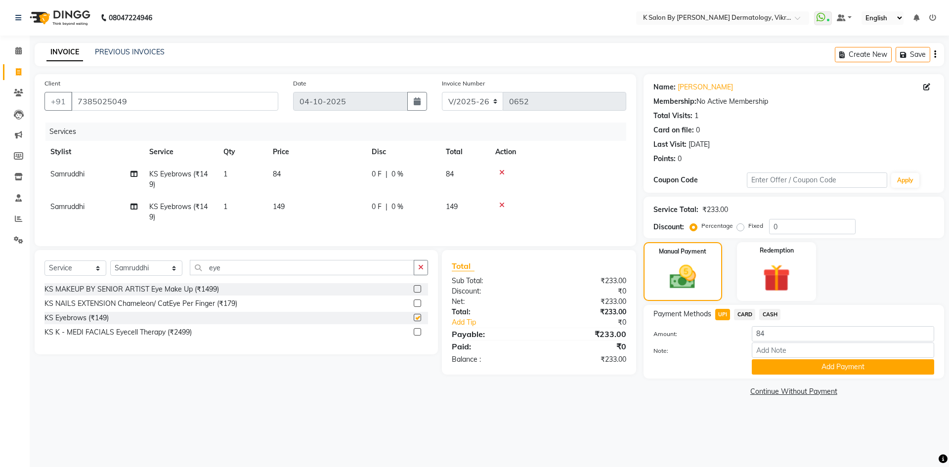
checkbox input "false"
click at [503, 205] on icon at bounding box center [501, 205] width 5 height 7
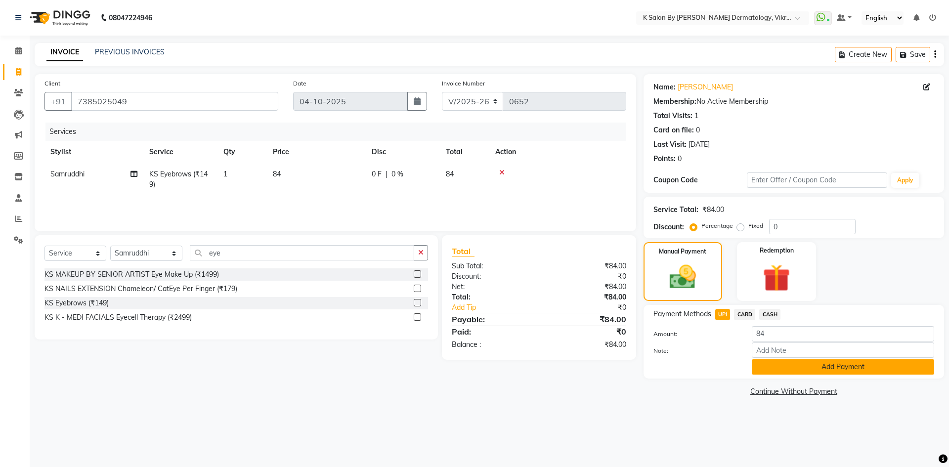
click at [825, 367] on button "Add Payment" at bounding box center [843, 366] width 182 height 15
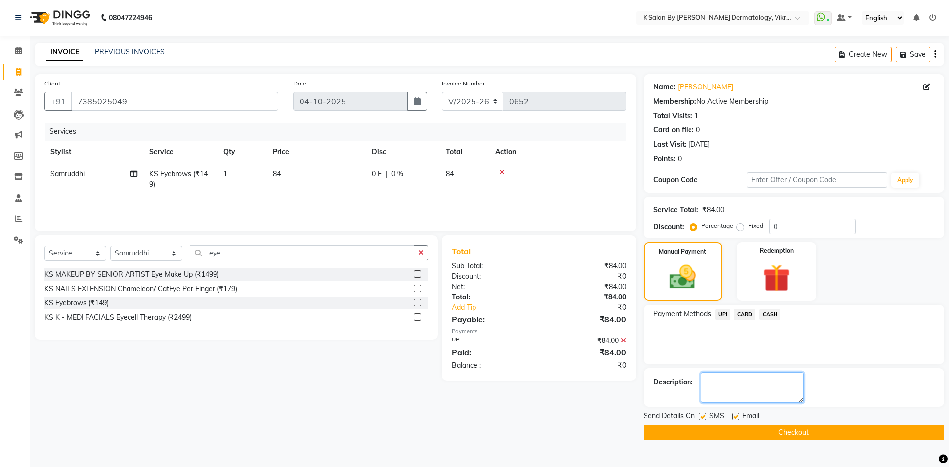
click at [751, 381] on textarea at bounding box center [752, 387] width 103 height 31
click at [724, 313] on span "UPI" at bounding box center [722, 314] width 15 height 11
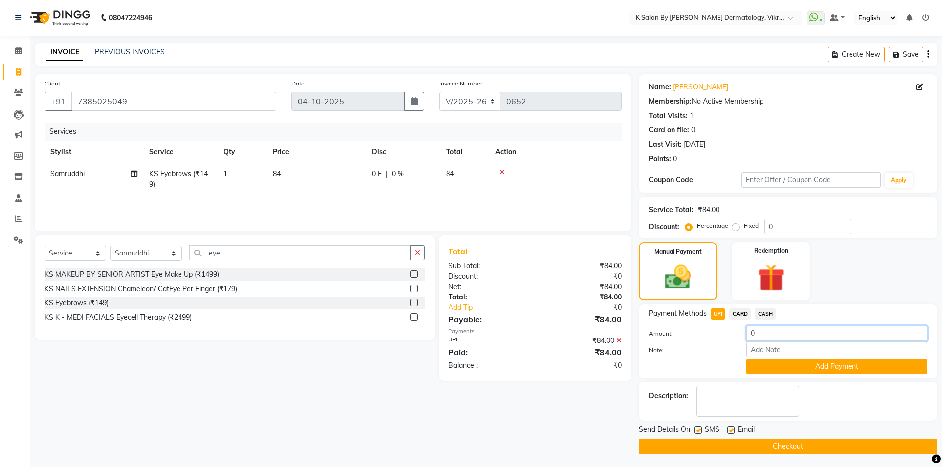
drag, startPoint x: 767, startPoint y: 336, endPoint x: 617, endPoint y: 345, distance: 150.6
click at [625, 342] on div "Client [PHONE_NUMBER] Date [DATE] Invoice Number V/2025 V/[PHONE_NUMBER] Servic…" at bounding box center [485, 264] width 917 height 380
type input "84"
click at [806, 365] on button "Add Payment" at bounding box center [836, 366] width 181 height 15
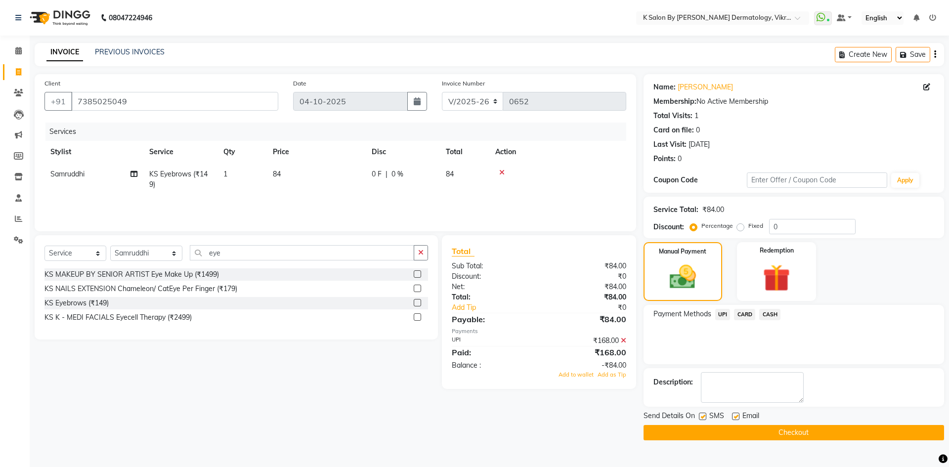
click at [809, 434] on button "Checkout" at bounding box center [794, 432] width 301 height 15
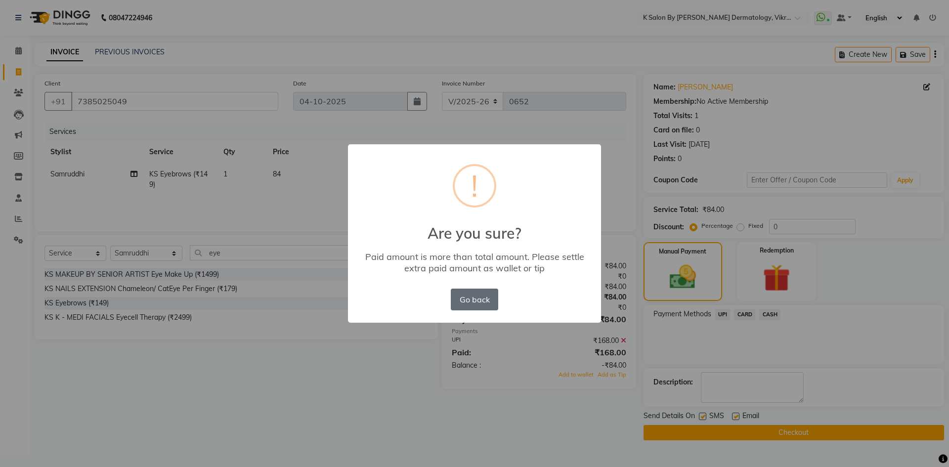
click at [473, 305] on button "Go back" at bounding box center [474, 300] width 47 height 22
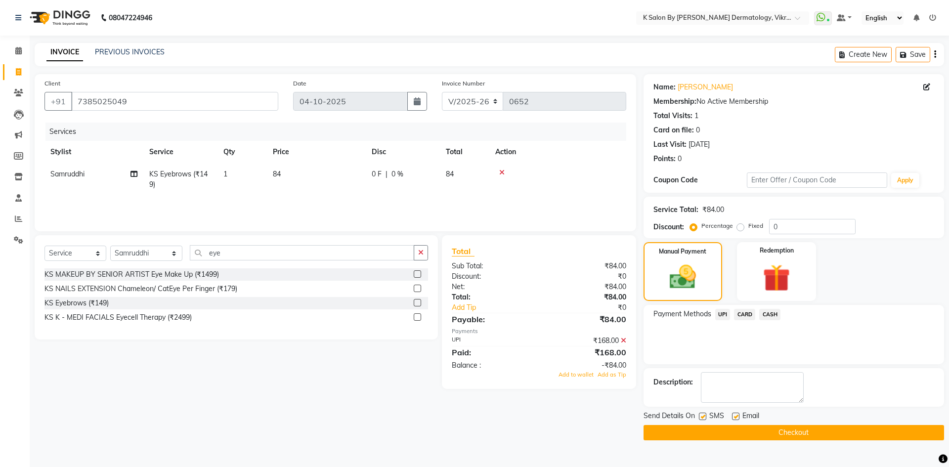
click at [759, 432] on button "Checkout" at bounding box center [794, 432] width 301 height 15
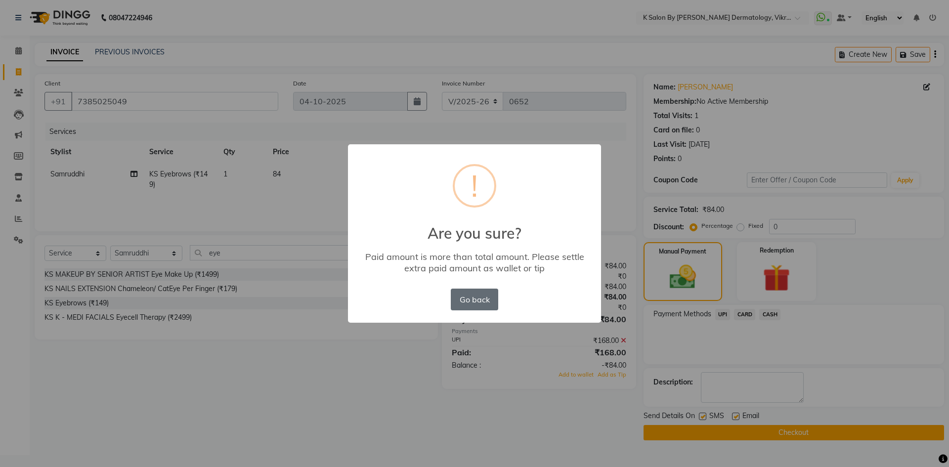
click at [489, 297] on button "Go back" at bounding box center [474, 300] width 47 height 22
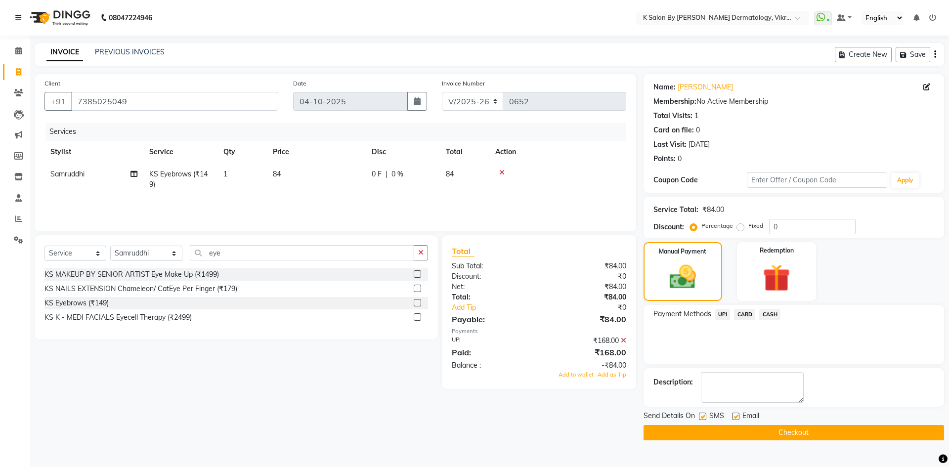
click at [623, 342] on icon at bounding box center [623, 340] width 5 height 7
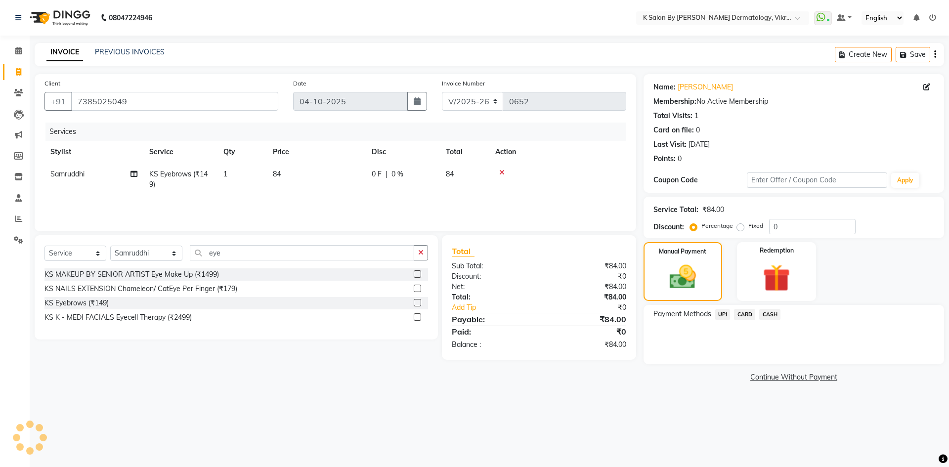
click at [725, 316] on span "UPI" at bounding box center [722, 314] width 15 height 11
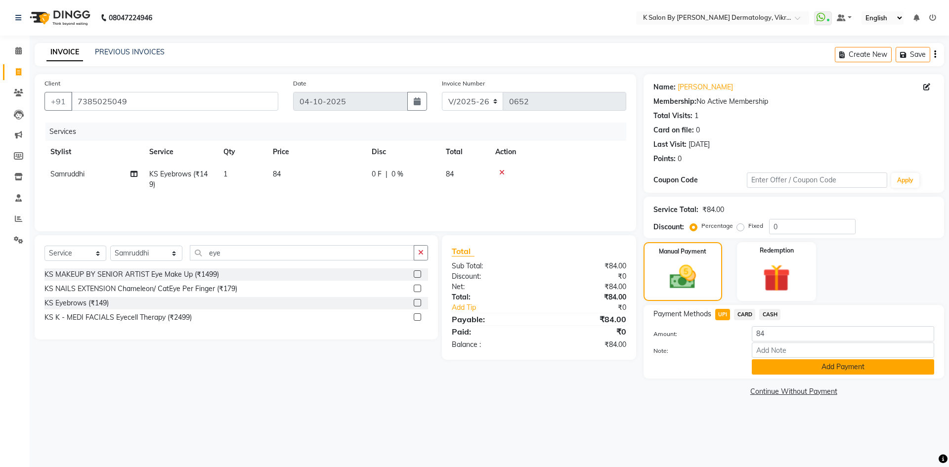
click at [794, 374] on button "Add Payment" at bounding box center [843, 366] width 182 height 15
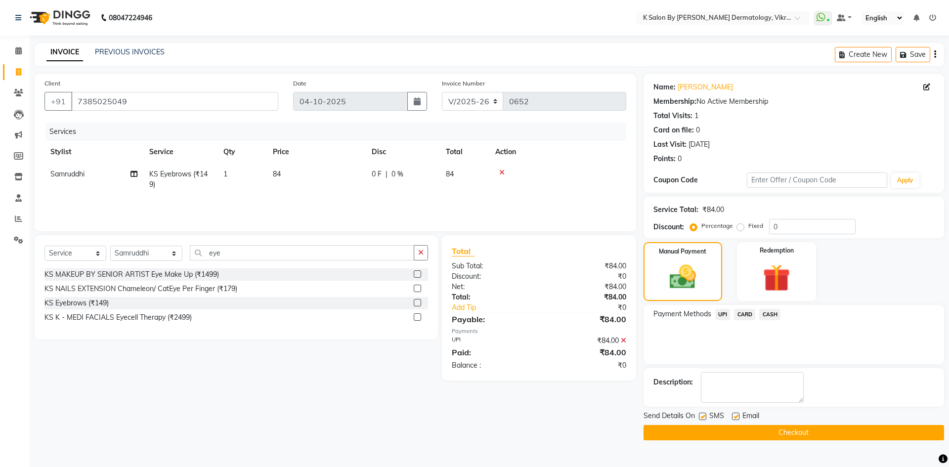
click at [767, 433] on button "Checkout" at bounding box center [794, 432] width 301 height 15
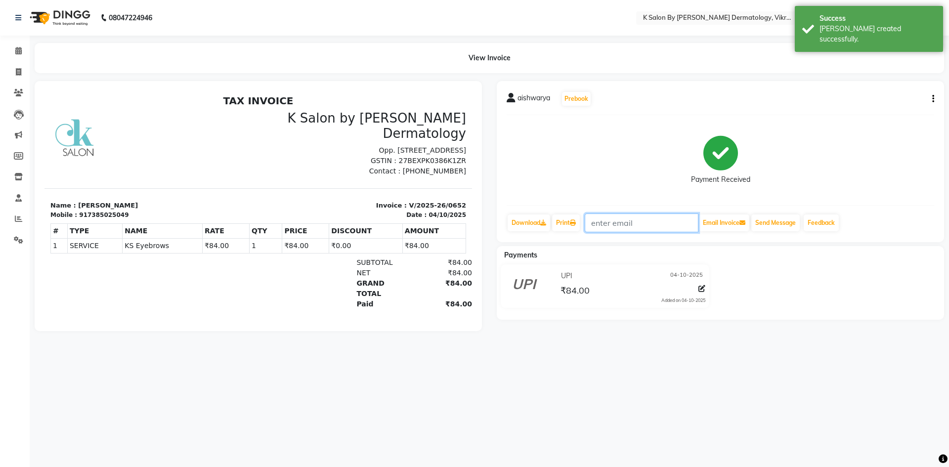
click at [638, 223] on input "text" at bounding box center [642, 223] width 114 height 19
paste input "7385025049"
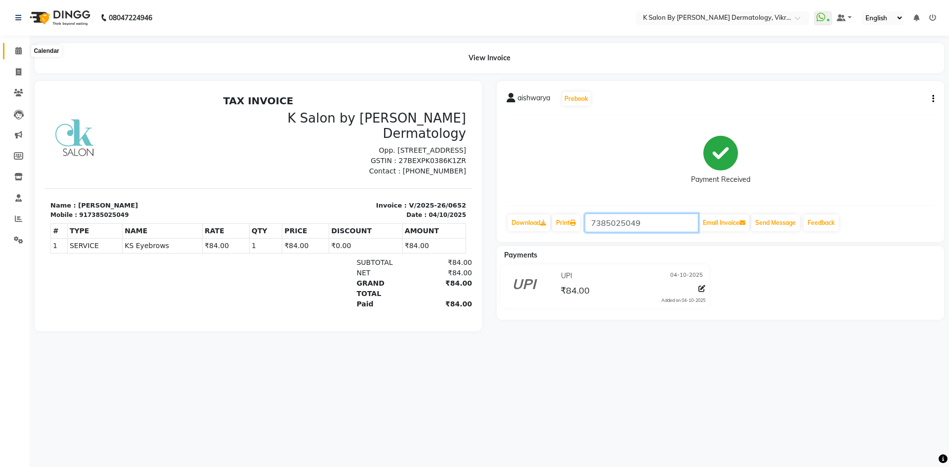
type input "7385025049"
click at [22, 48] on span at bounding box center [18, 50] width 17 height 11
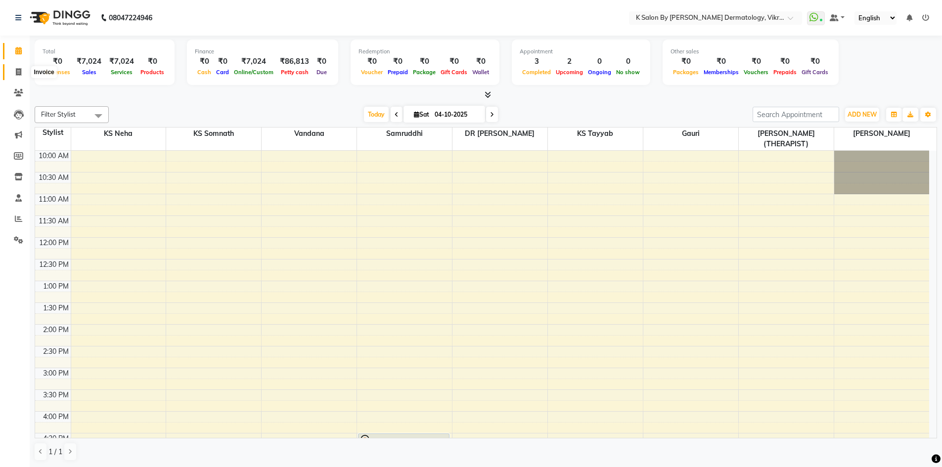
click at [23, 70] on span at bounding box center [18, 72] width 17 height 11
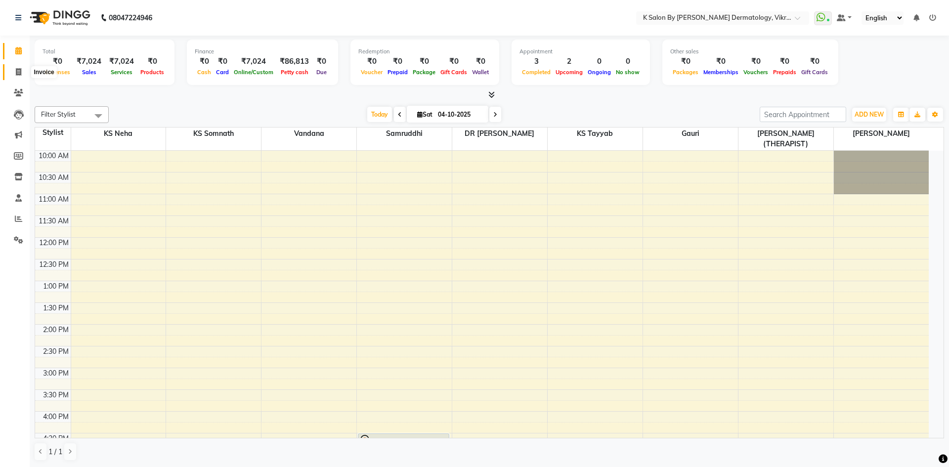
select select "6798"
select select "service"
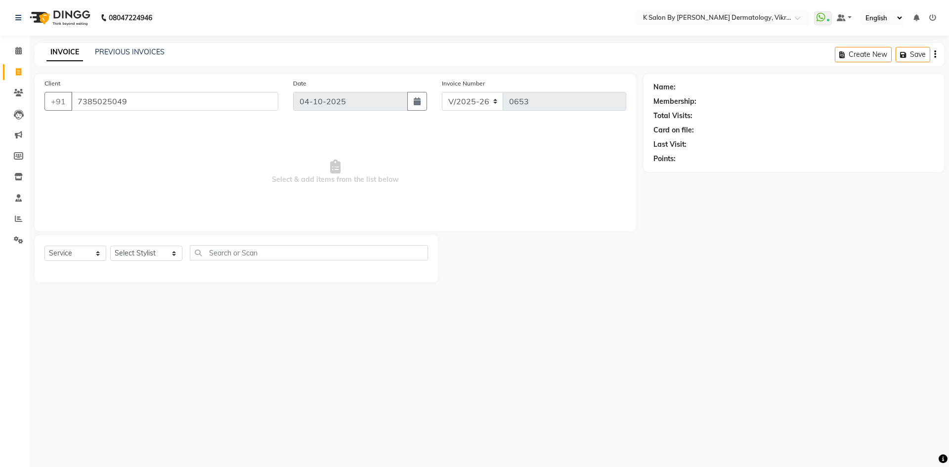
type input "7385025049"
click at [100, 252] on select "Select Service Product Membership Package Voucher Prepaid Gift Card" at bounding box center [75, 253] width 62 height 15
click at [44, 246] on select "Select Service Product Membership Package Voucher Prepaid Gift Card" at bounding box center [75, 253] width 62 height 15
click at [152, 256] on select "Select Stylist DR [PERSON_NAME] KS Neha KS Somnath KS Tayyab k suraj Manager [P…" at bounding box center [146, 253] width 72 height 15
select select "55332"
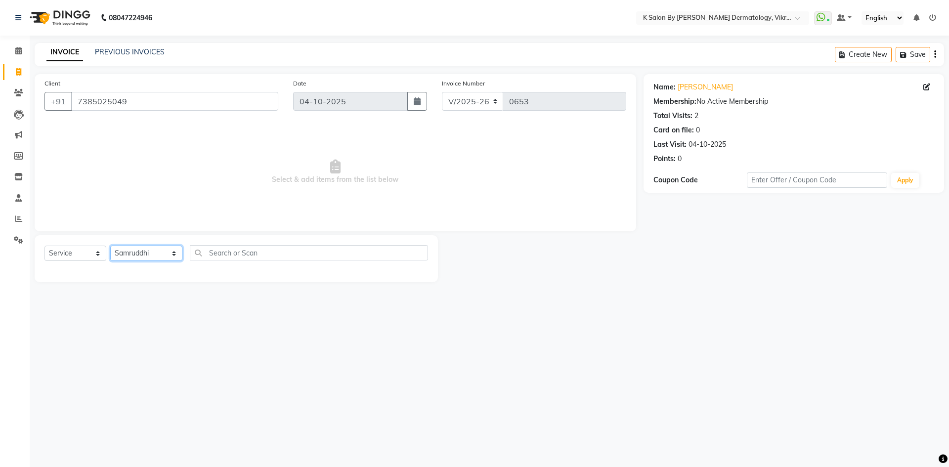
click at [110, 246] on select "Select Stylist DR [PERSON_NAME] KS Neha KS Somnath KS Tayyab k suraj Manager [P…" at bounding box center [146, 253] width 72 height 15
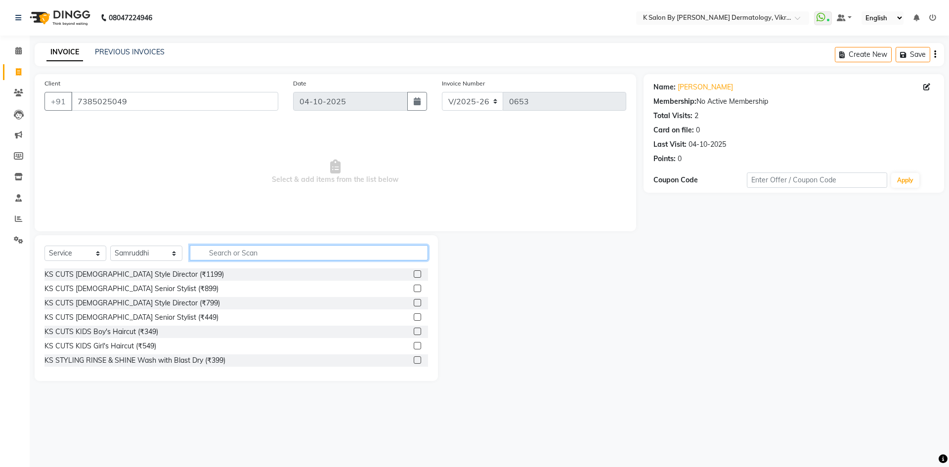
click at [223, 255] on input "text" at bounding box center [309, 252] width 238 height 15
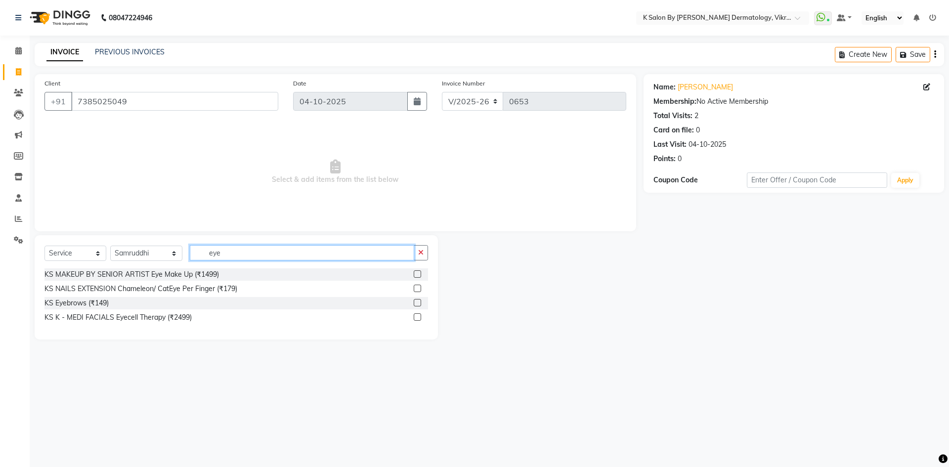
type input "eye"
click at [416, 302] on label at bounding box center [417, 302] width 7 height 7
click at [416, 302] on input "checkbox" at bounding box center [417, 303] width 6 height 6
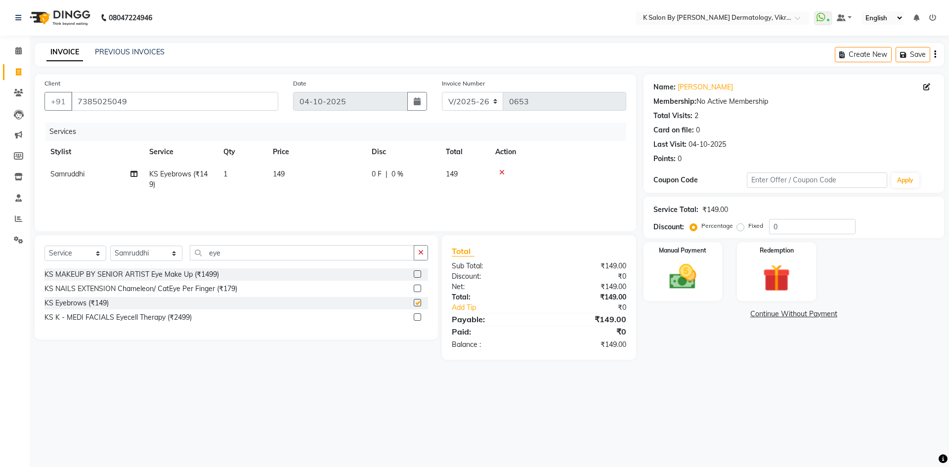
checkbox input "false"
drag, startPoint x: 274, startPoint y: 171, endPoint x: 334, endPoint y: 177, distance: 60.1
click at [334, 177] on td "149" at bounding box center [316, 179] width 99 height 33
select select "55332"
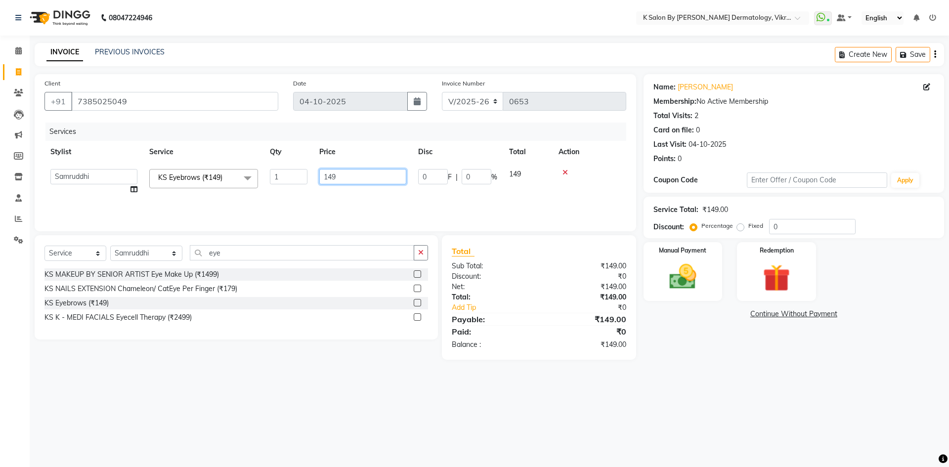
click at [334, 177] on input "149" at bounding box center [362, 176] width 87 height 15
drag, startPoint x: 334, startPoint y: 177, endPoint x: 282, endPoint y: 180, distance: 52.1
click at [285, 178] on tr "DR [PERSON_NAME] KS Neha KS Somnath KS Tayyab k suraj Manager [PERSON_NAME](THE…" at bounding box center [335, 182] width 582 height 38
type input "84"
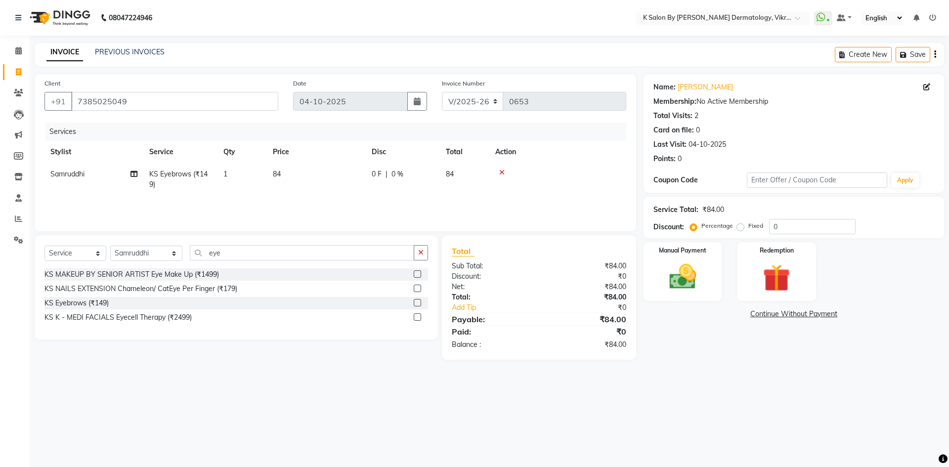
click at [467, 207] on div "Services Stylist Service Qty Price Disc Total Action Samruddhi KS Eyebrows (₹14…" at bounding box center [335, 172] width 582 height 99
click at [690, 270] on img at bounding box center [683, 277] width 46 height 33
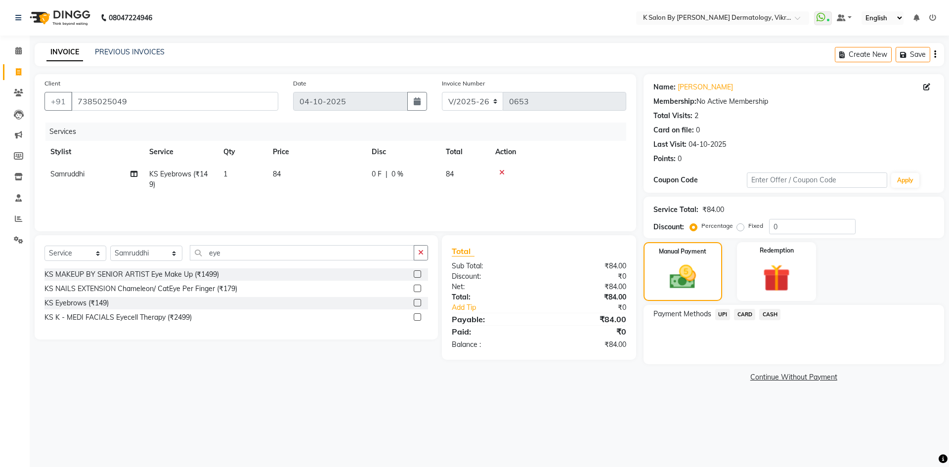
click at [724, 314] on span "UPI" at bounding box center [722, 314] width 15 height 11
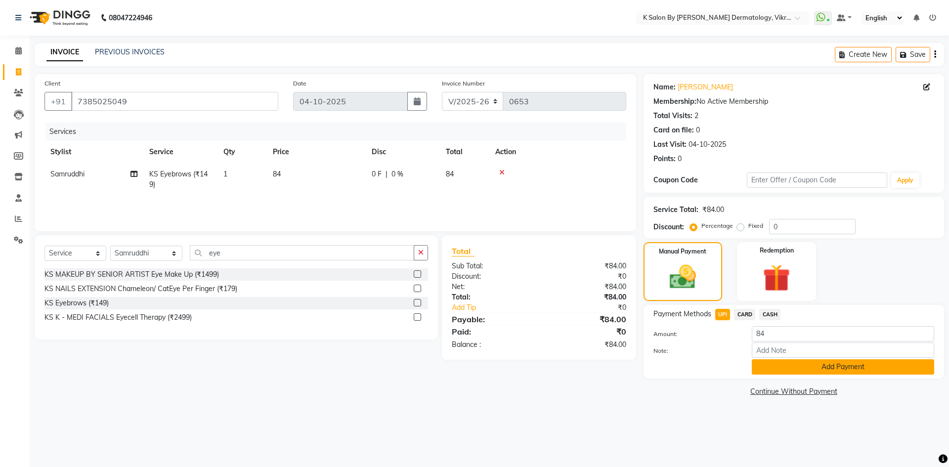
click at [798, 368] on button "Add Payment" at bounding box center [843, 366] width 182 height 15
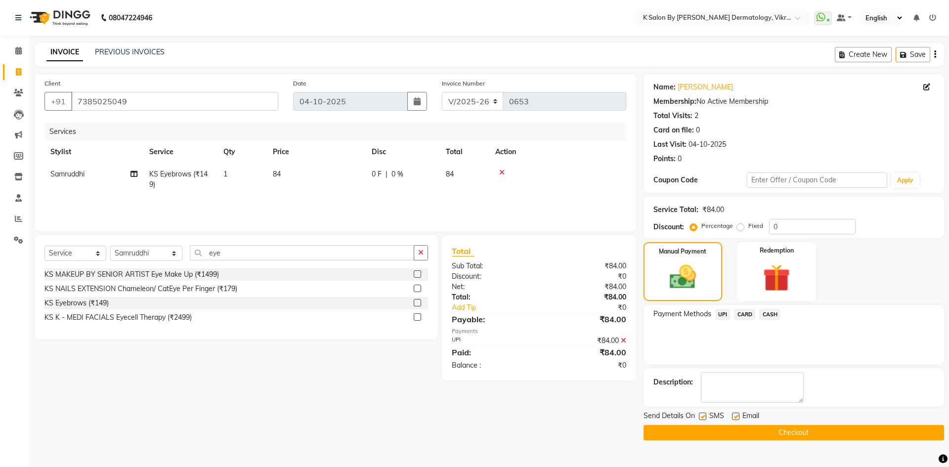
click at [781, 428] on button "Checkout" at bounding box center [794, 432] width 301 height 15
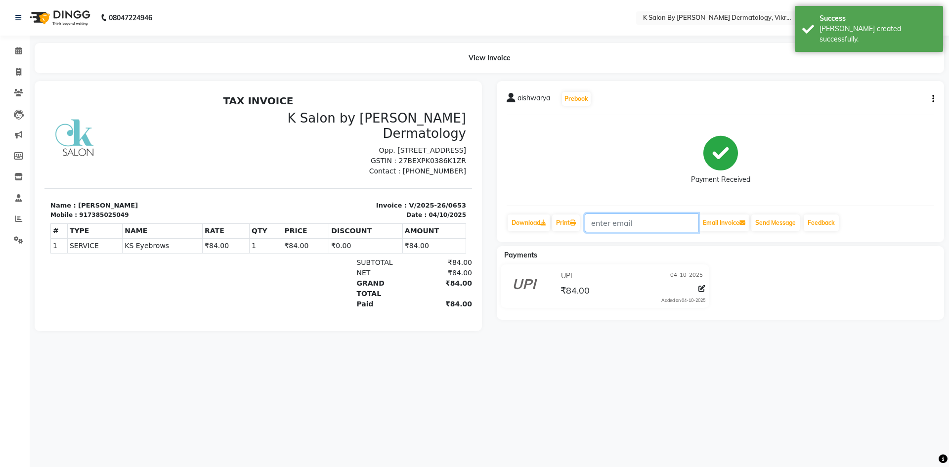
click at [617, 226] on input "text" at bounding box center [642, 223] width 114 height 19
click at [770, 222] on button "Send Message" at bounding box center [776, 223] width 48 height 17
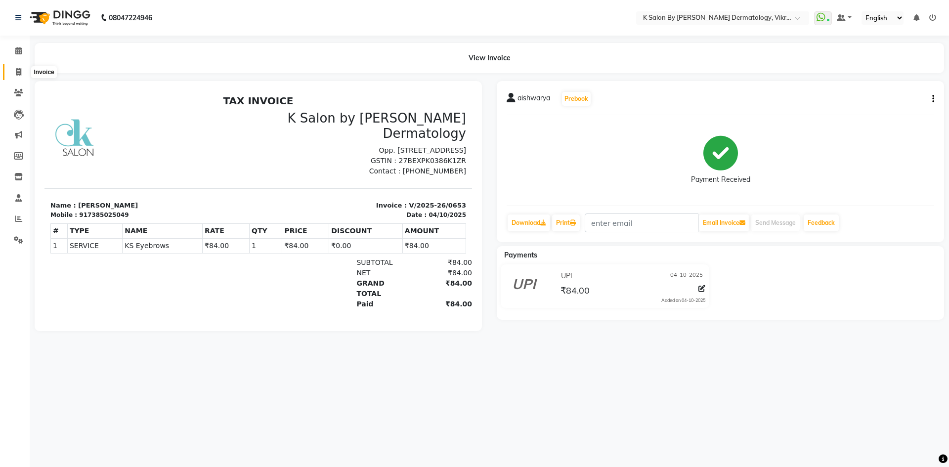
click at [11, 70] on span at bounding box center [18, 72] width 17 height 11
select select "service"
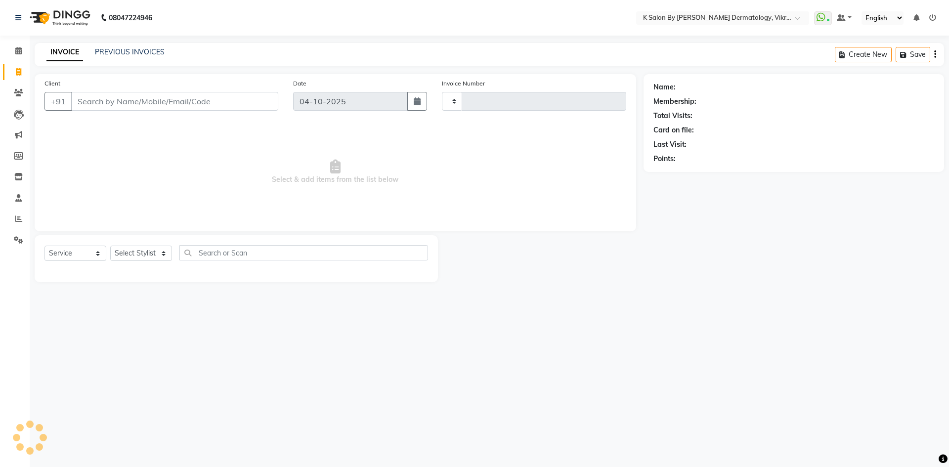
type input "0654"
select select "6798"
click at [129, 253] on select "Select Stylist DR [PERSON_NAME] KS Neha KS Somnath KS Tayyab k suraj Manager [P…" at bounding box center [146, 253] width 72 height 15
select select "63937"
click at [110, 246] on select "Select Stylist DR [PERSON_NAME] KS Neha KS Somnath KS Tayyab k suraj Manager [P…" at bounding box center [146, 253] width 72 height 15
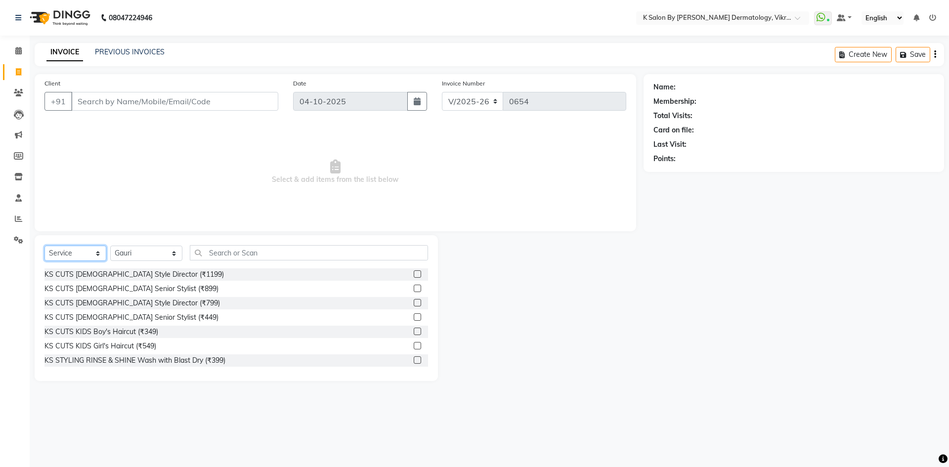
click at [64, 255] on select "Select Service Product Membership Package Voucher Prepaid Gift Card" at bounding box center [75, 253] width 62 height 15
click at [44, 246] on select "Select Service Product Membership Package Voucher Prepaid Gift Card" at bounding box center [75, 253] width 62 height 15
click at [212, 255] on input "text" at bounding box center [309, 252] width 238 height 15
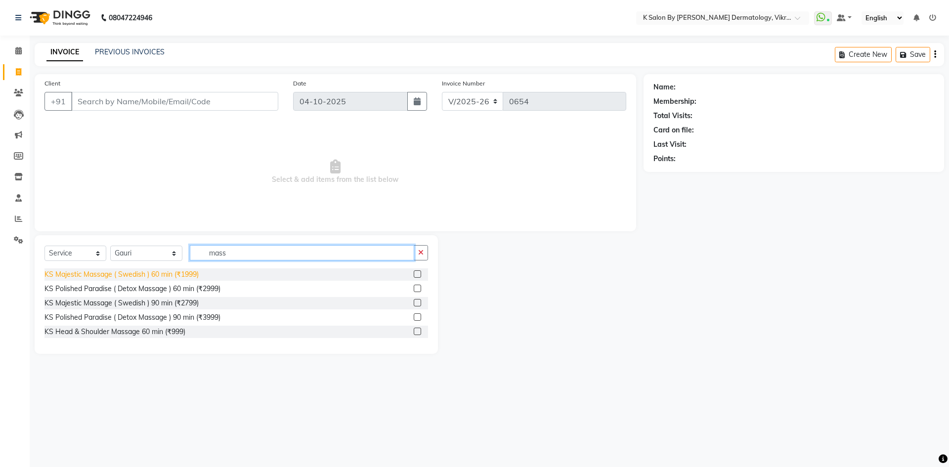
type input "mass"
click at [135, 277] on div "KS Majestic Massage ( Swedish ) 60 min (₹1999)" at bounding box center [121, 274] width 154 height 10
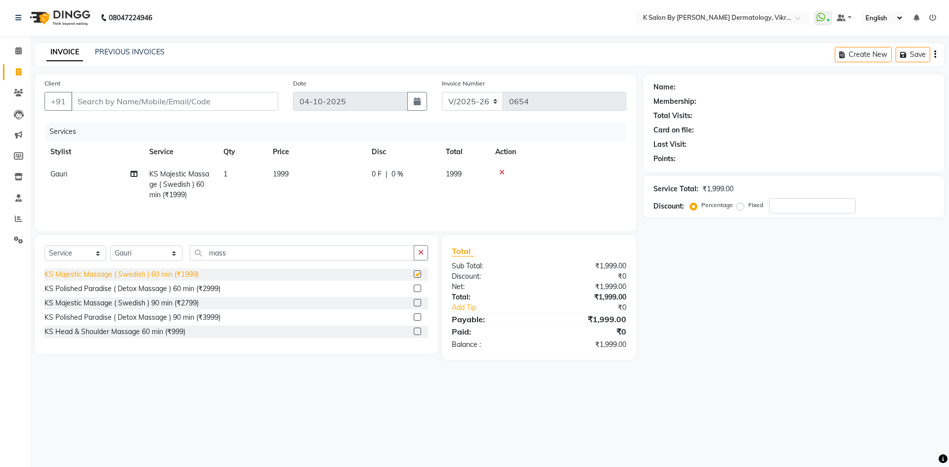
checkbox input "false"
click at [138, 100] on input "Client" at bounding box center [174, 101] width 207 height 19
click at [26, 55] on span at bounding box center [18, 50] width 17 height 11
click at [19, 46] on span at bounding box center [18, 50] width 17 height 11
